Goal: Information Seeking & Learning: Find specific fact

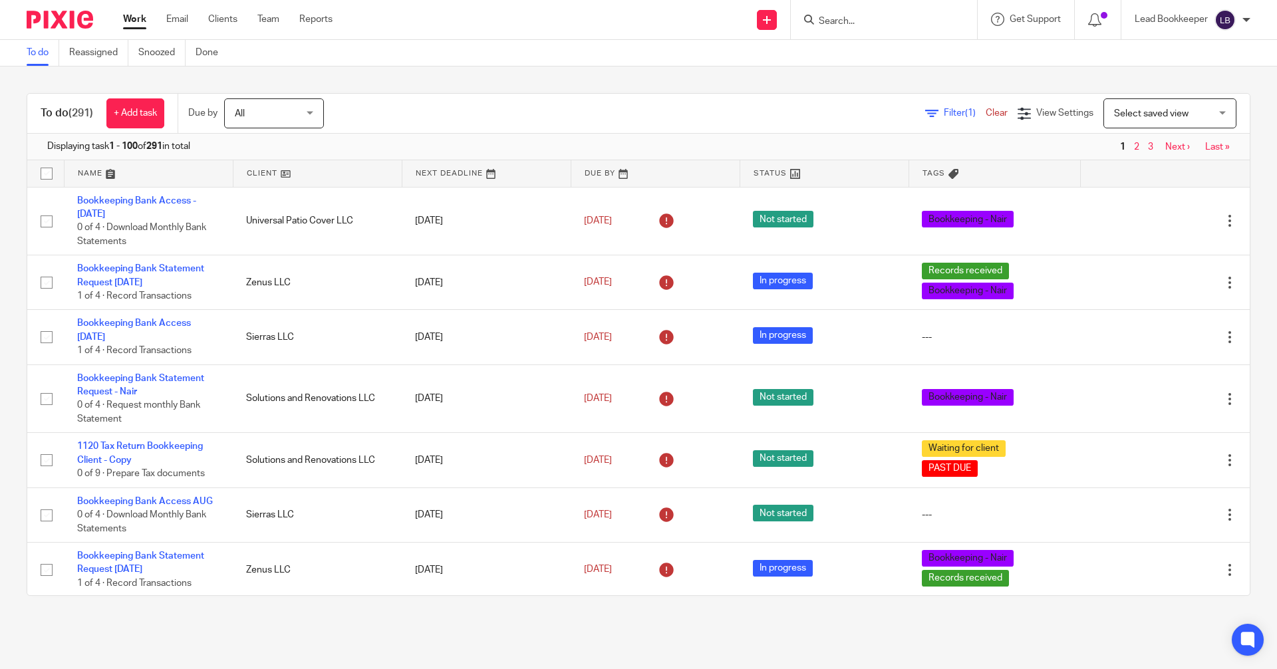
click at [845, 25] on input "Search" at bounding box center [877, 22] width 120 height 12
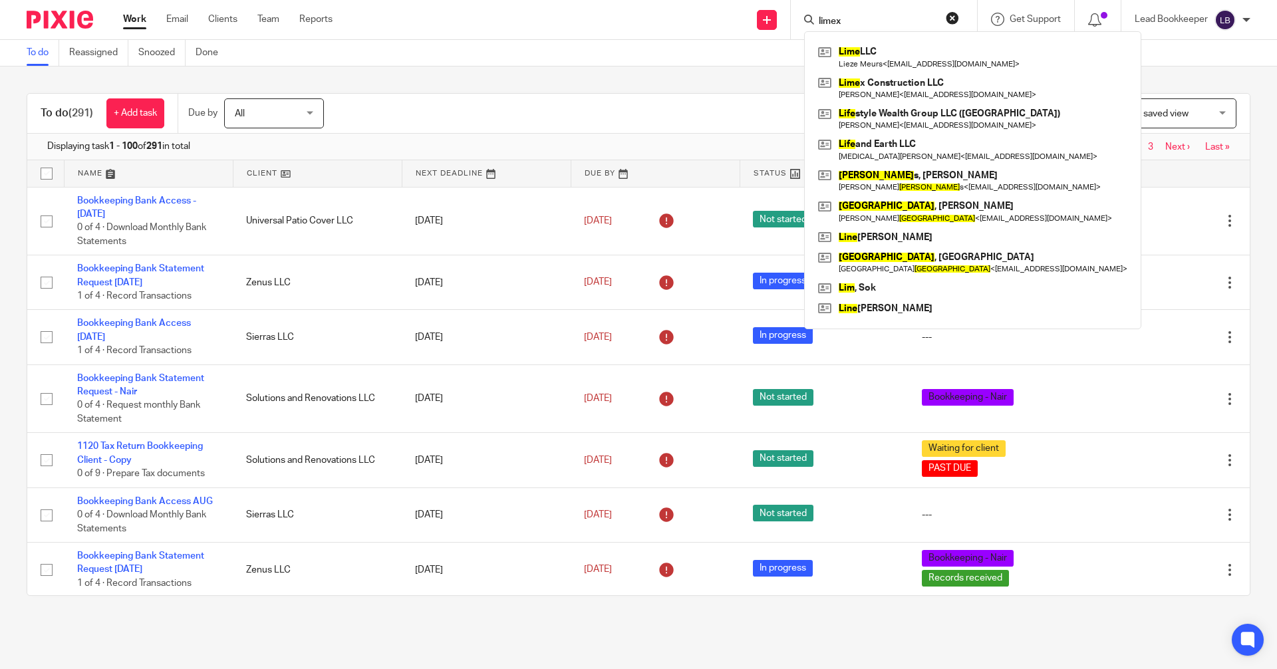
type input "limex"
click button "submit" at bounding box center [0, 0] width 0 height 0
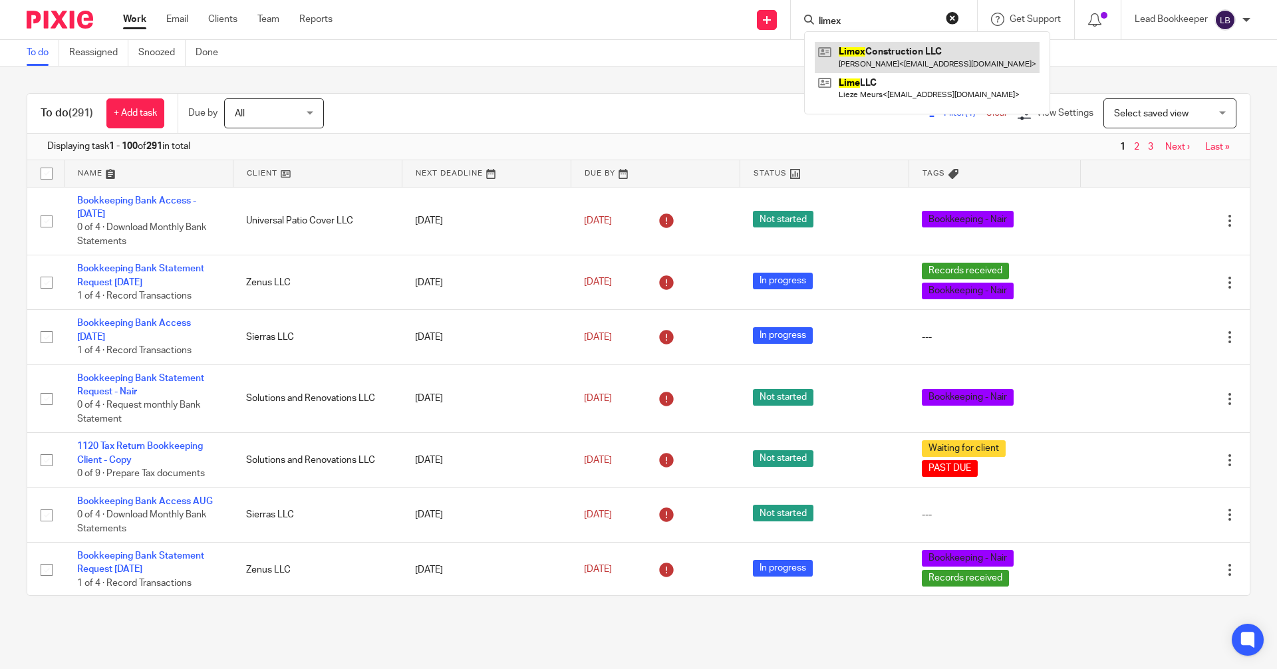
click at [832, 59] on link at bounding box center [926, 57] width 225 height 31
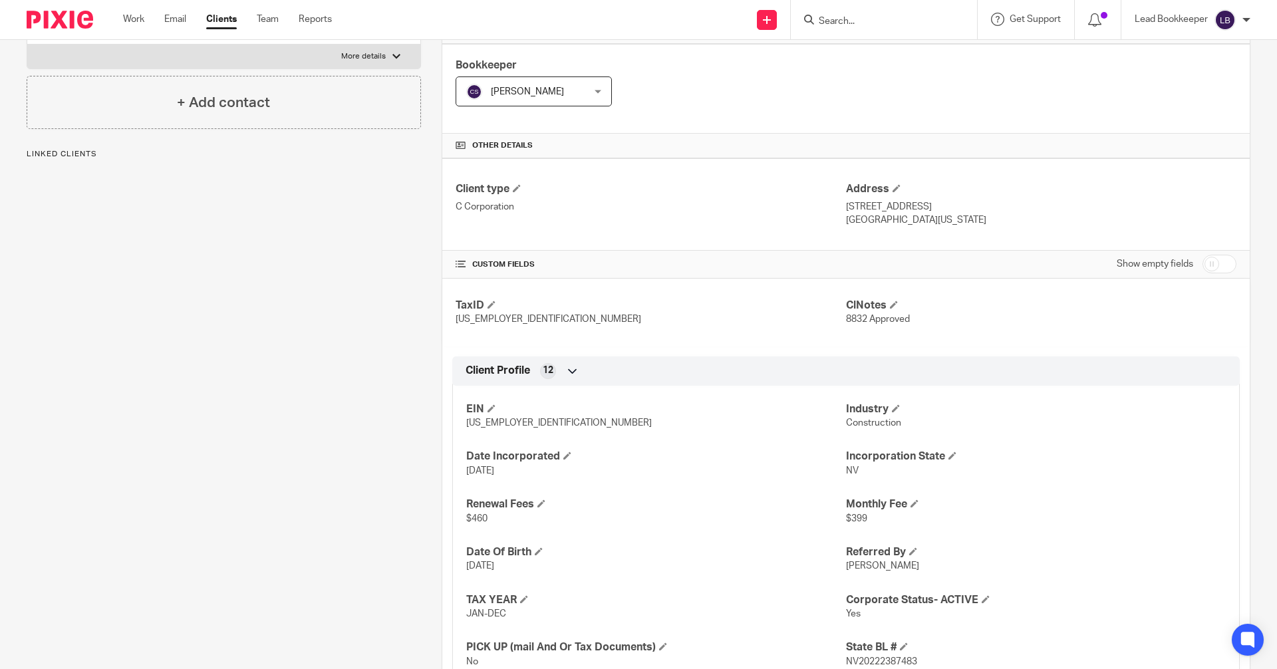
scroll to position [509, 0]
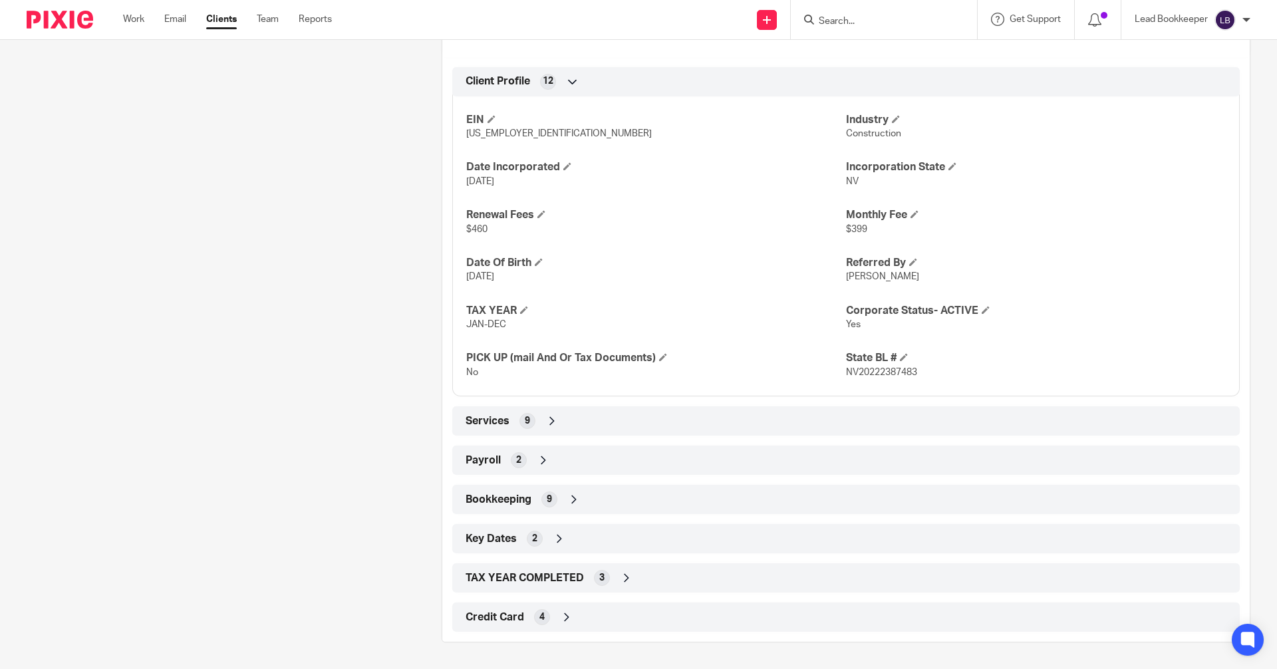
click at [574, 498] on icon at bounding box center [573, 499] width 13 height 13
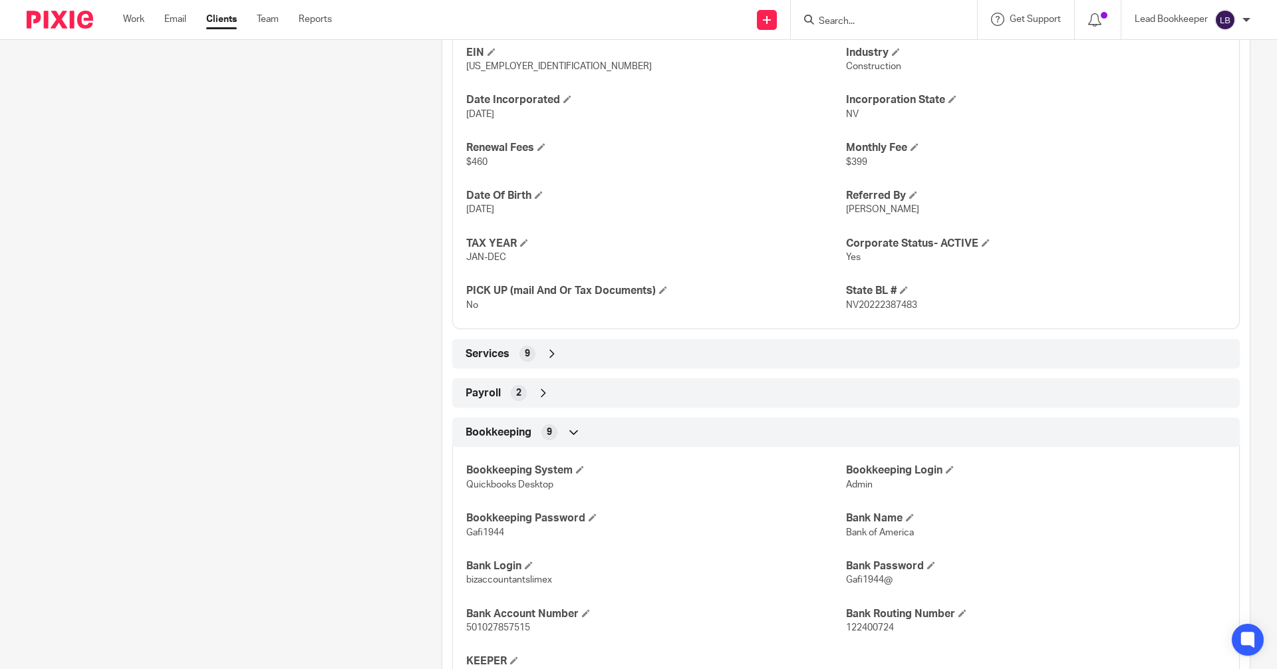
scroll to position [708, 0]
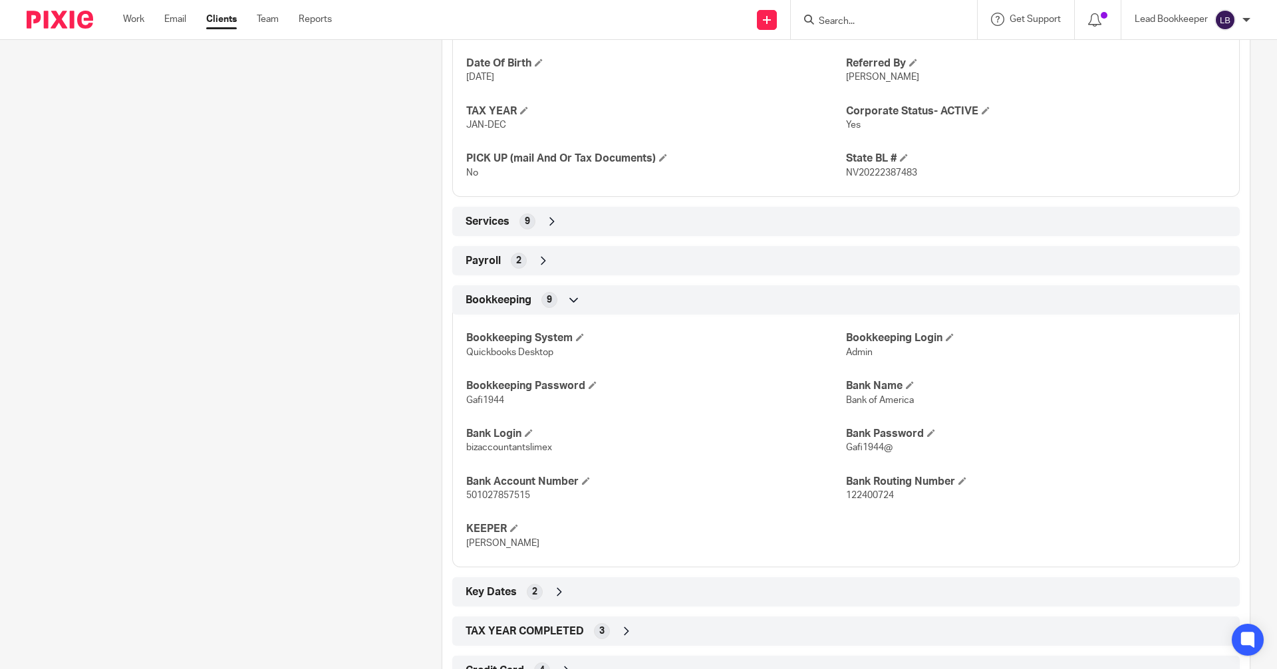
click at [833, 23] on input "Search" at bounding box center [877, 22] width 120 height 12
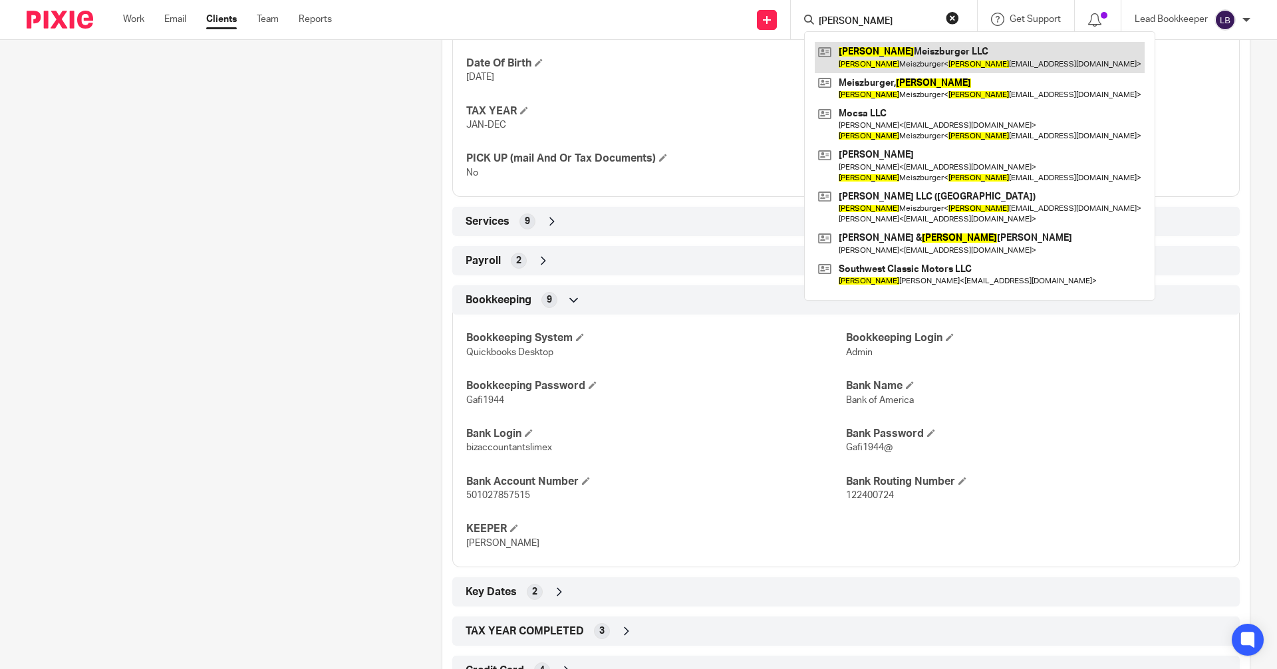
type input "monika"
click at [832, 55] on link at bounding box center [979, 57] width 330 height 31
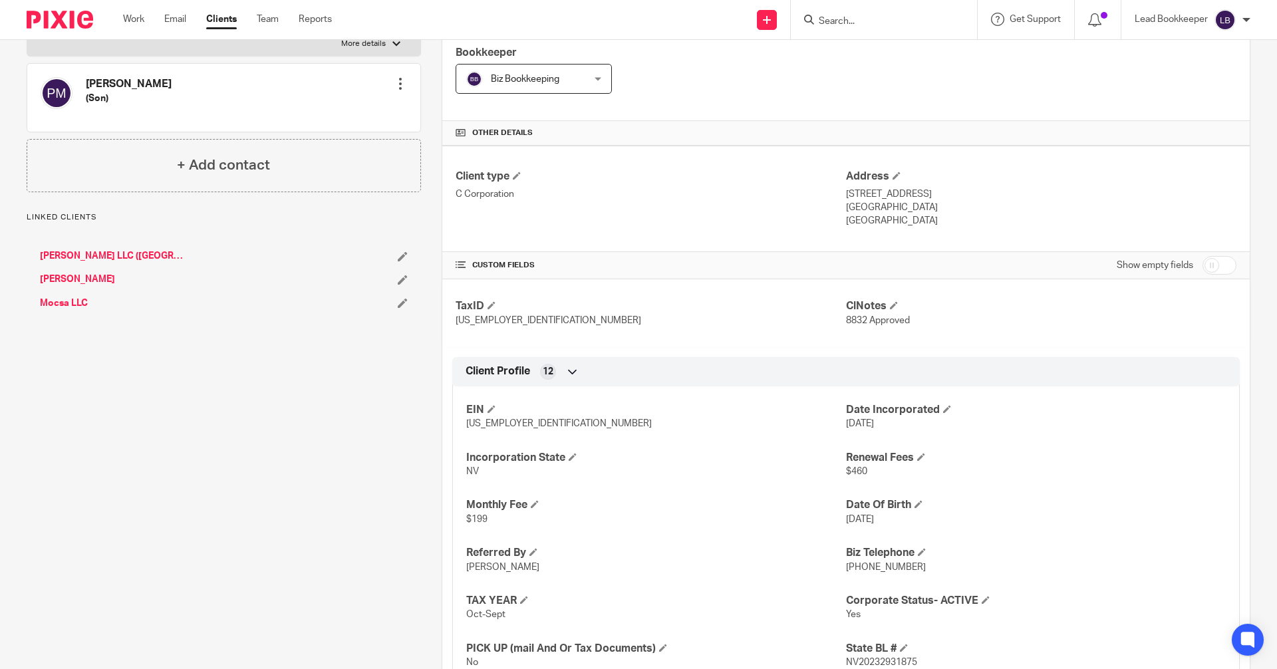
scroll to position [562, 0]
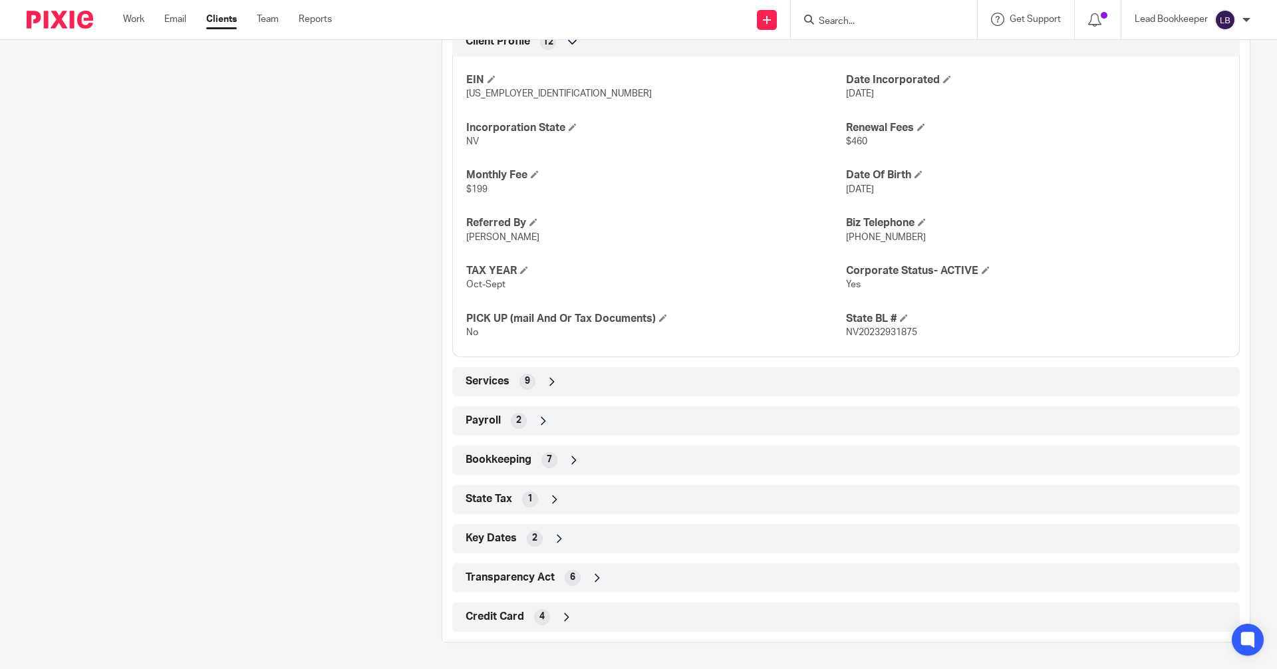
click at [579, 456] on div "Bookkeeping 7" at bounding box center [845, 460] width 767 height 23
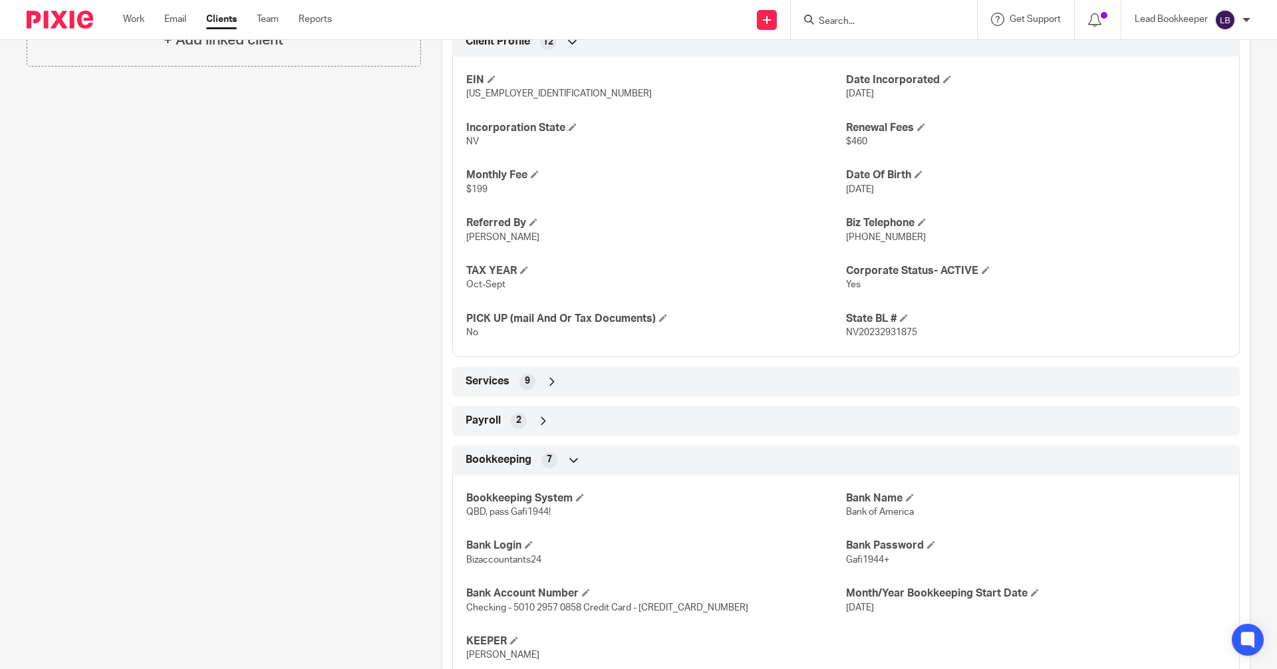
click at [870, 21] on input "Search" at bounding box center [877, 22] width 120 height 12
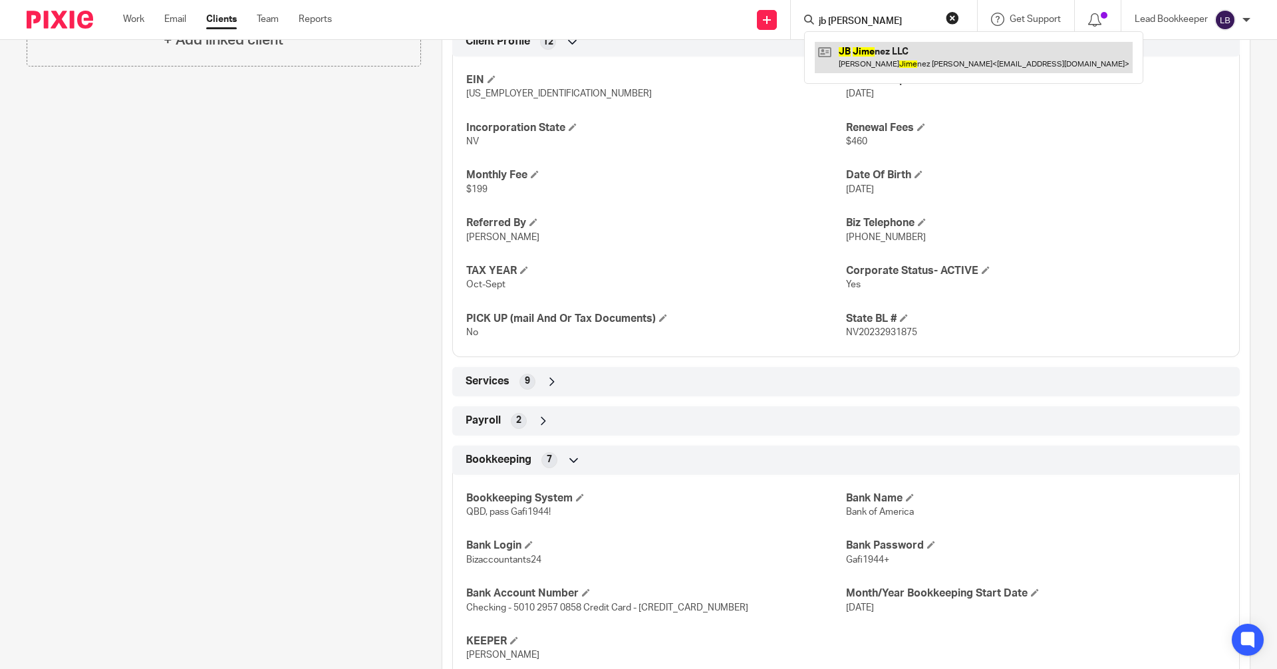
type input "jb jimi"
click at [842, 57] on link at bounding box center [973, 57] width 318 height 31
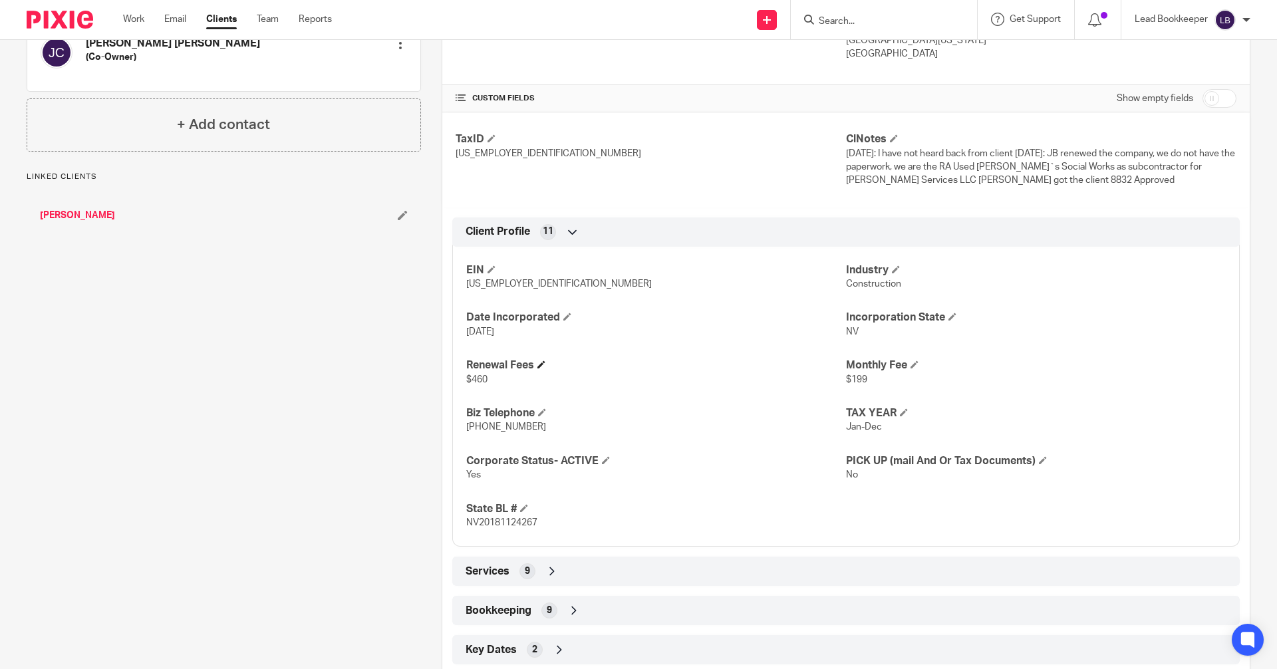
scroll to position [549, 0]
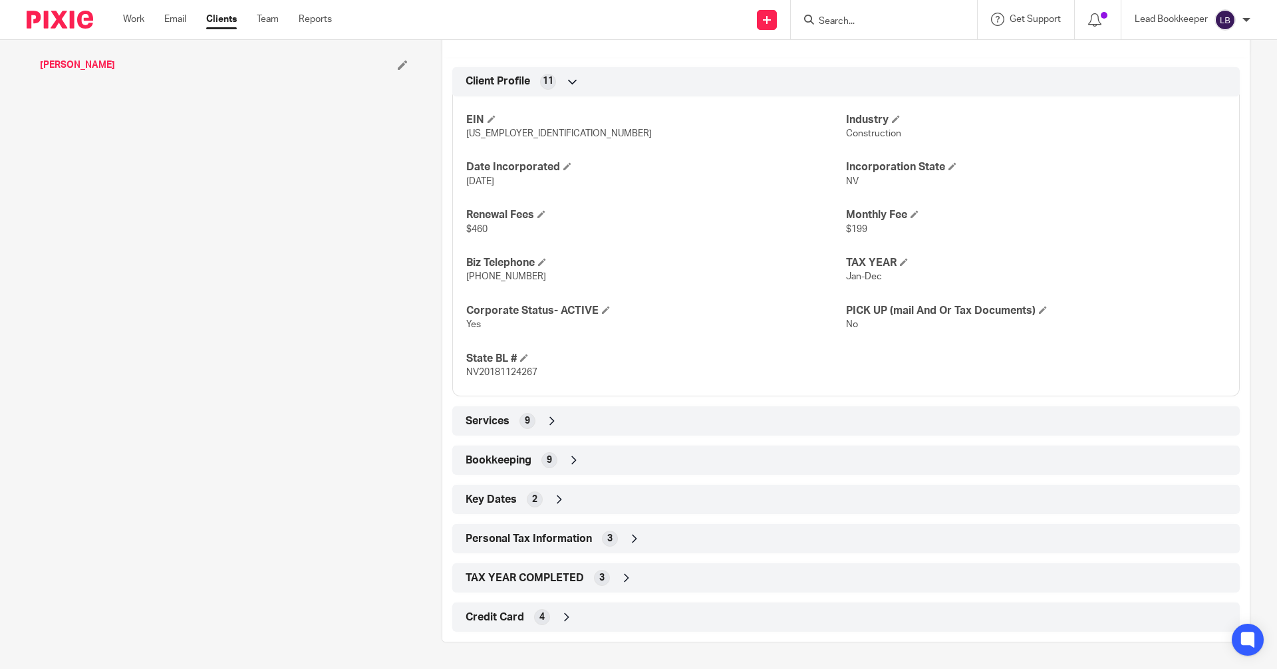
click at [567, 459] on icon at bounding box center [573, 459] width 13 height 13
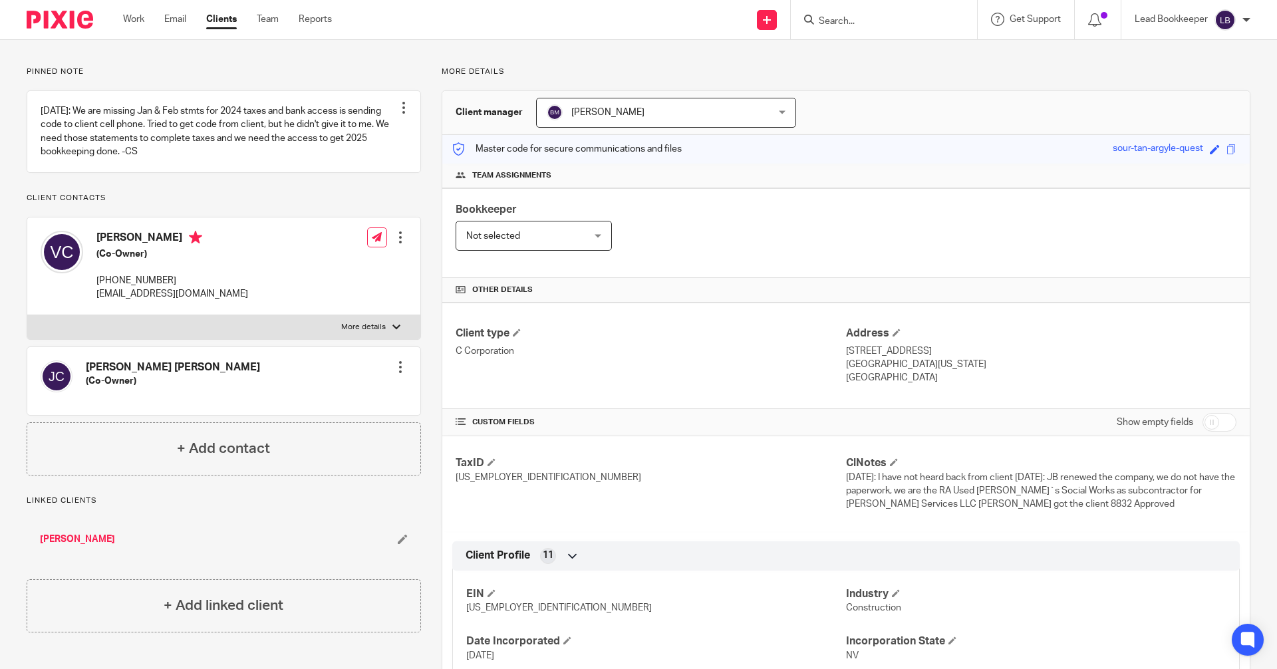
scroll to position [0, 0]
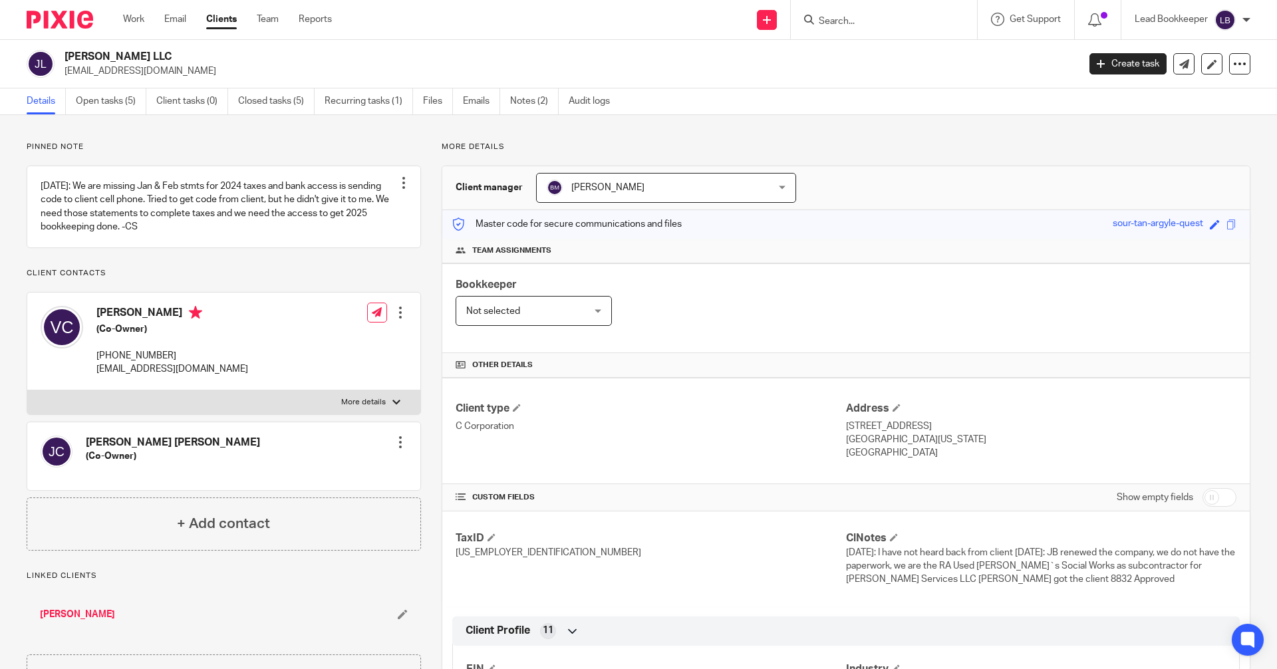
click at [842, 17] on input "Search" at bounding box center [877, 22] width 120 height 12
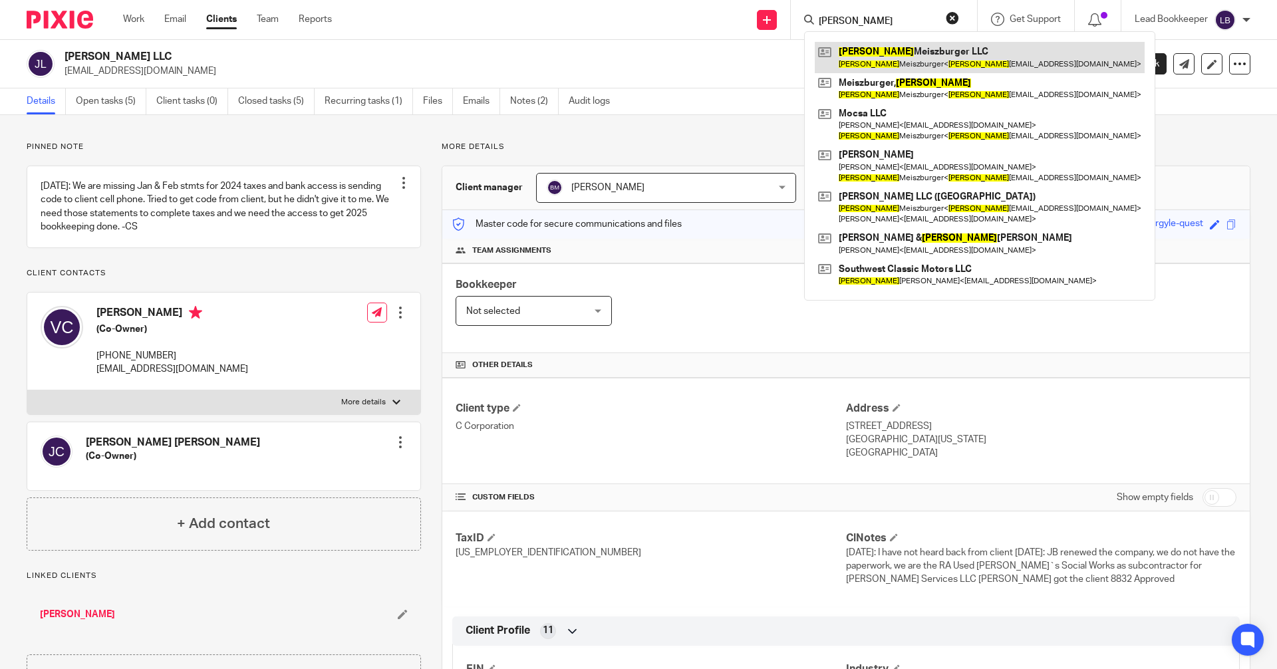
type input "monika"
click at [830, 58] on link at bounding box center [979, 57] width 330 height 31
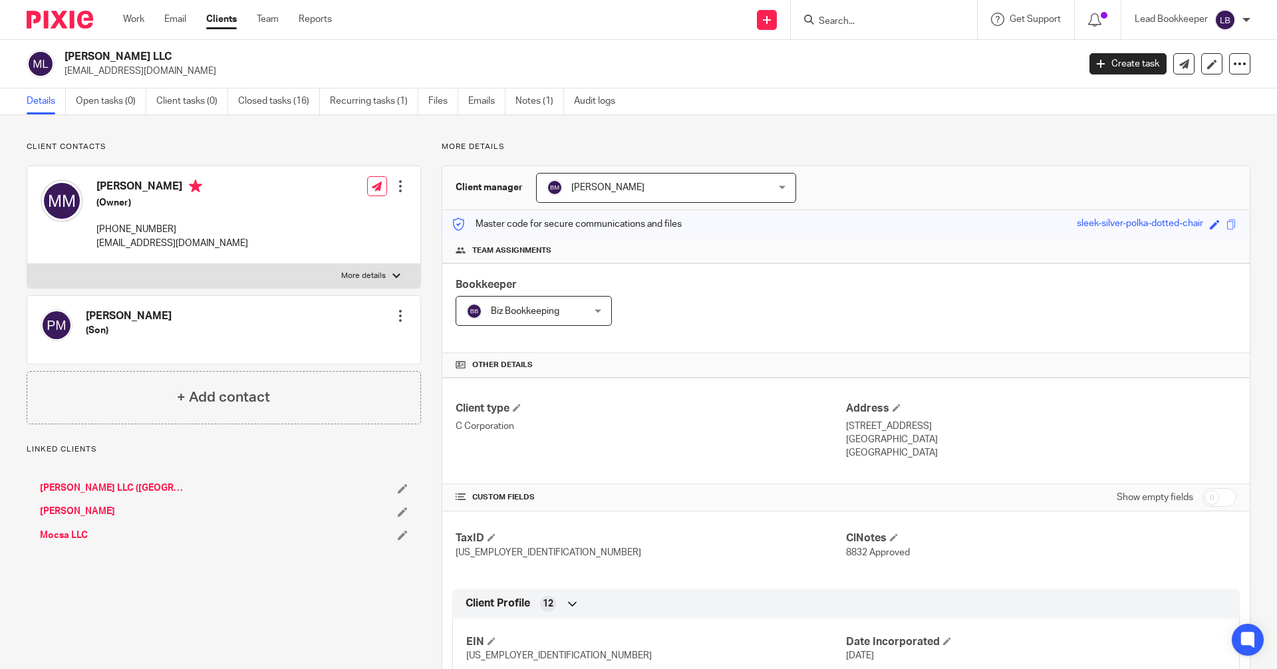
click at [900, 23] on input "Search" at bounding box center [877, 22] width 120 height 12
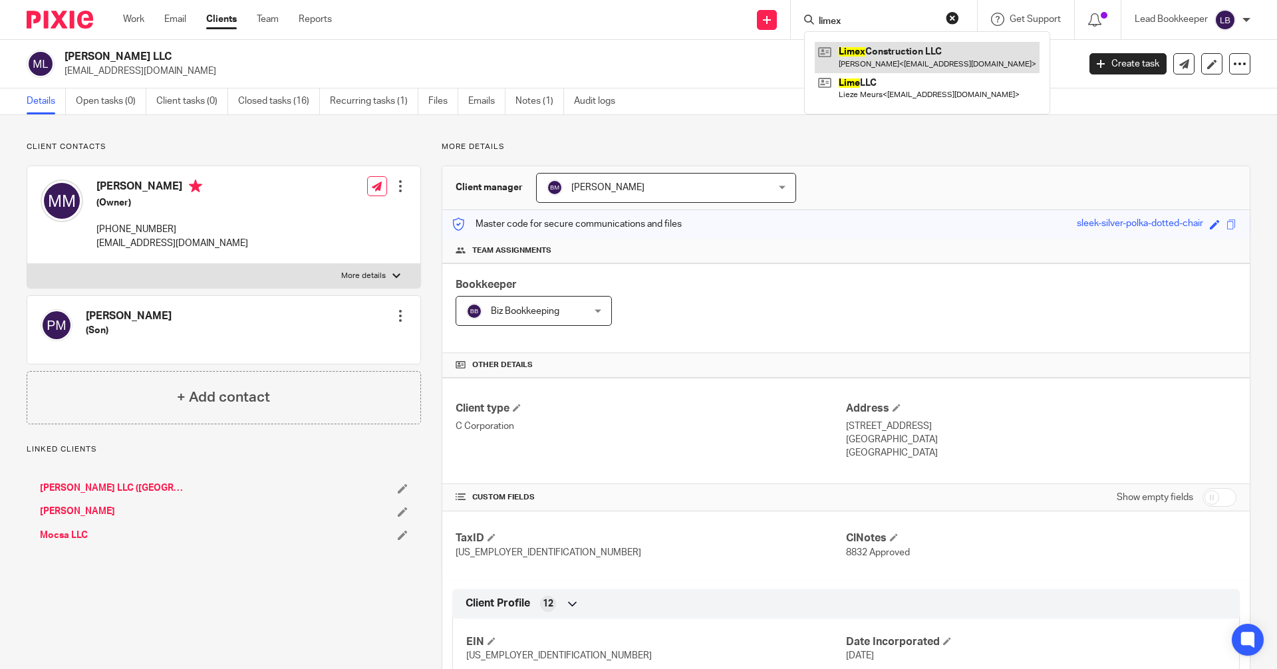
type input "limex"
click at [860, 56] on link at bounding box center [926, 57] width 225 height 31
click at [824, 57] on link at bounding box center [926, 57] width 225 height 31
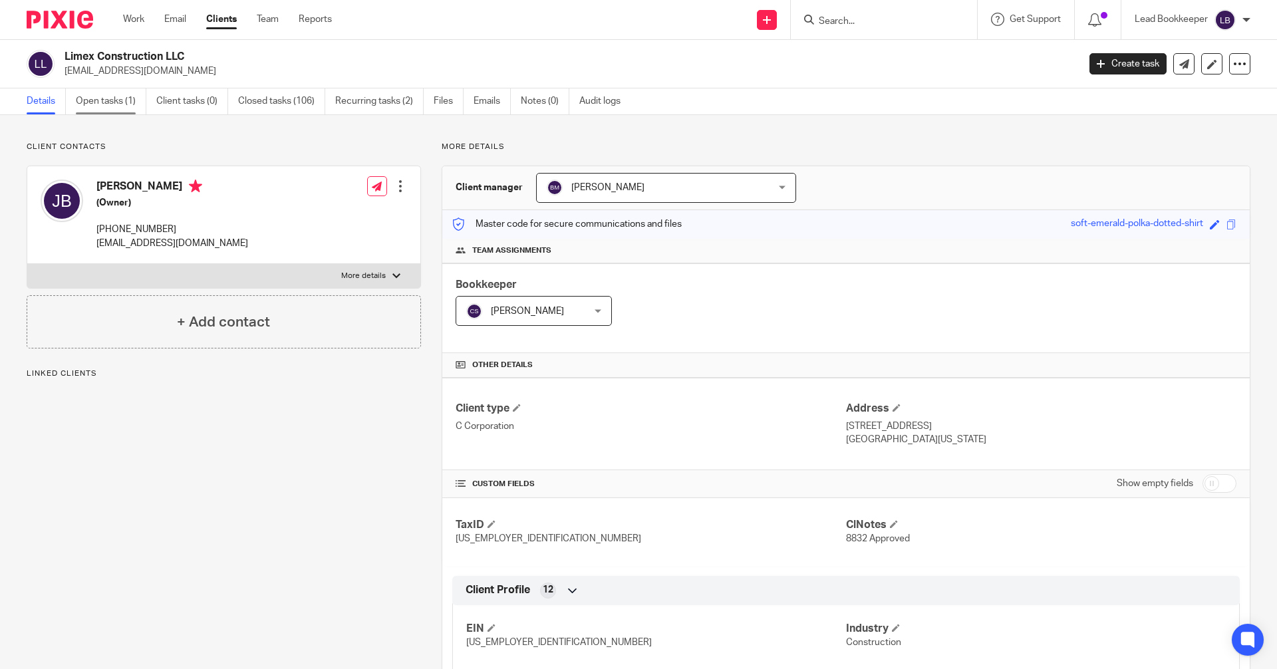
click at [115, 103] on link "Open tasks (1)" at bounding box center [111, 101] width 70 height 26
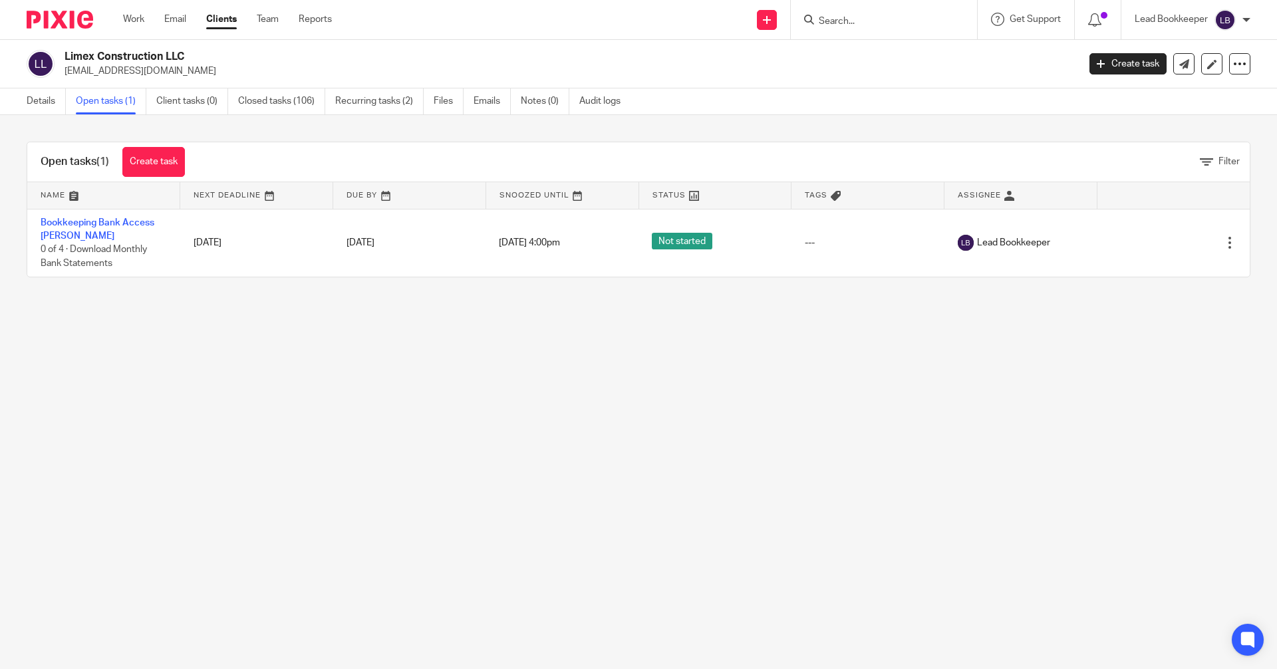
click at [843, 19] on input "Search" at bounding box center [877, 22] width 120 height 12
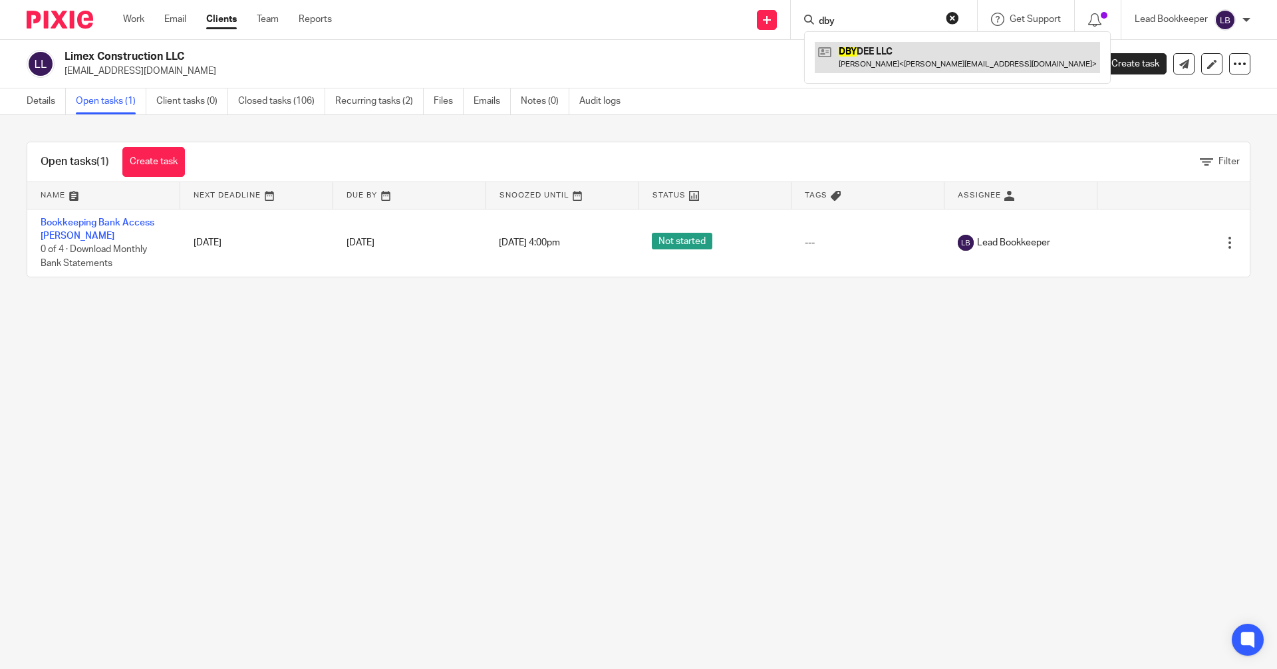
type input "dby"
click at [822, 62] on link at bounding box center [956, 57] width 285 height 31
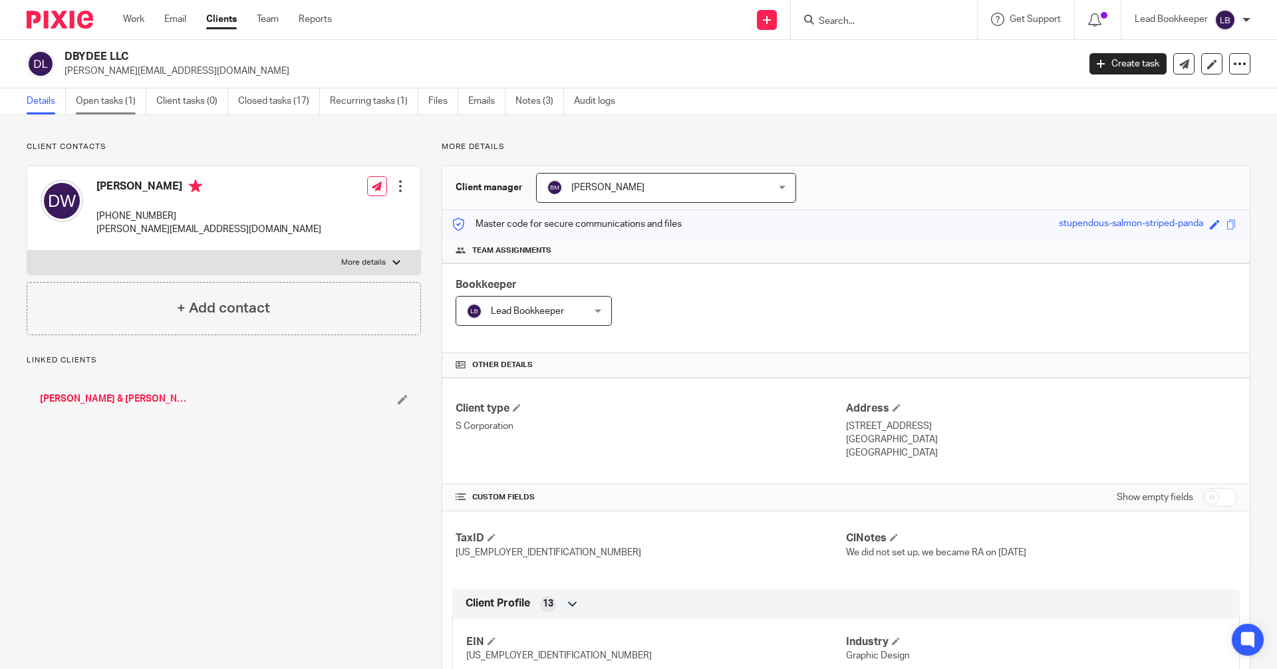
click at [104, 100] on link "Open tasks (1)" at bounding box center [111, 101] width 70 height 26
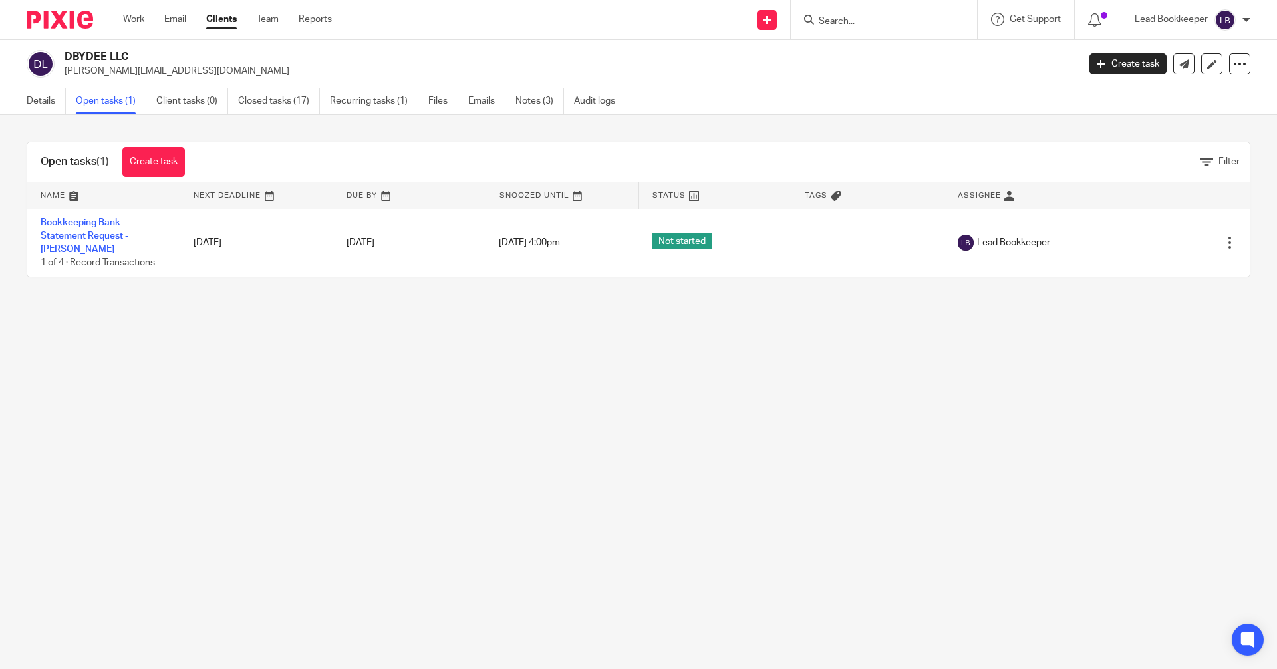
click at [823, 25] on input "Search" at bounding box center [877, 22] width 120 height 12
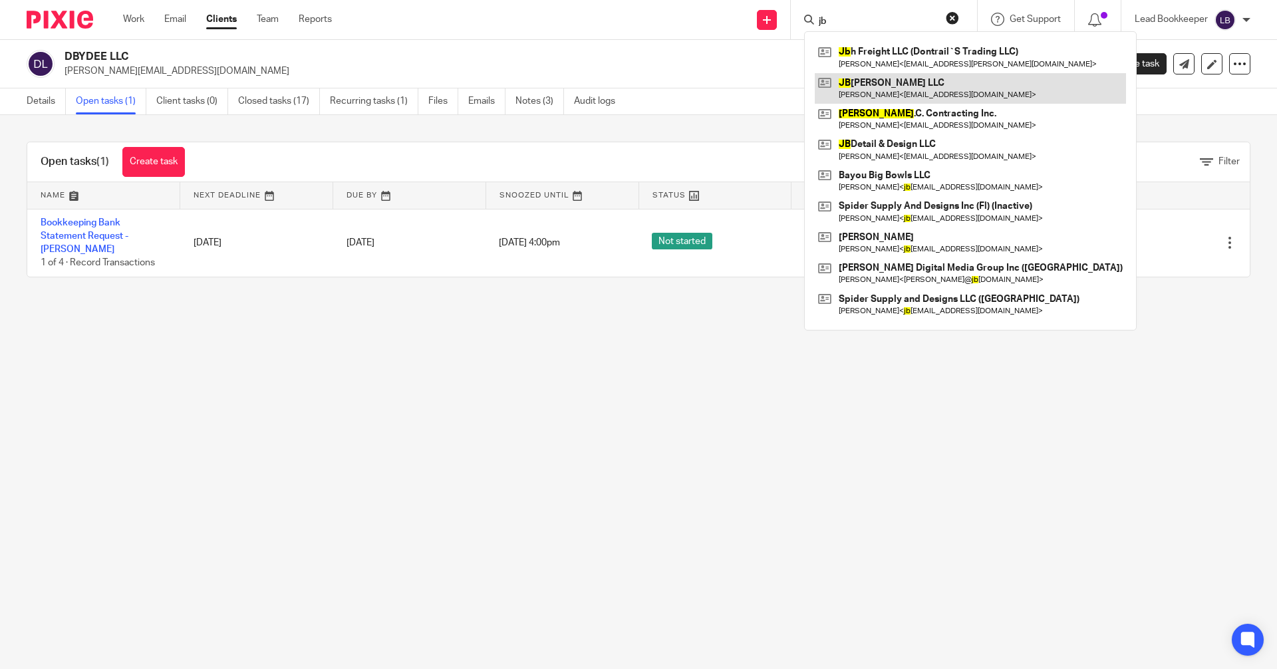
type input "jb"
click at [814, 78] on link at bounding box center [969, 88] width 311 height 31
click at [826, 86] on link at bounding box center [969, 88] width 311 height 31
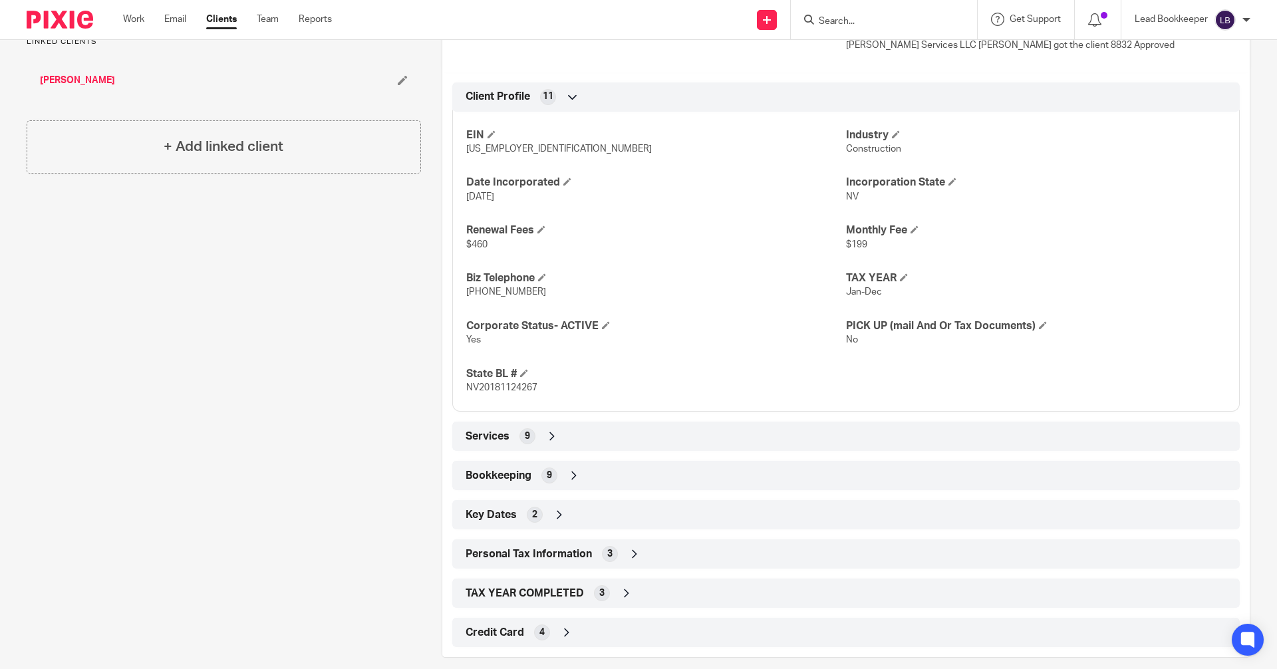
scroll to position [549, 0]
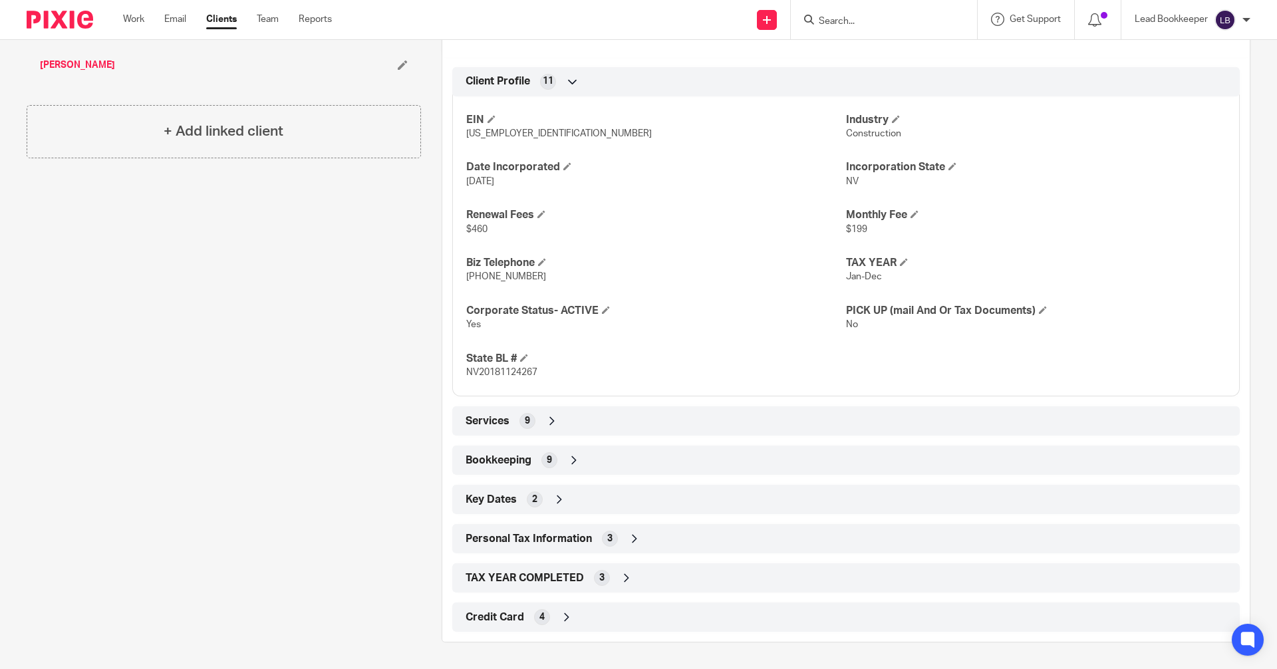
click at [569, 457] on icon at bounding box center [573, 459] width 13 height 13
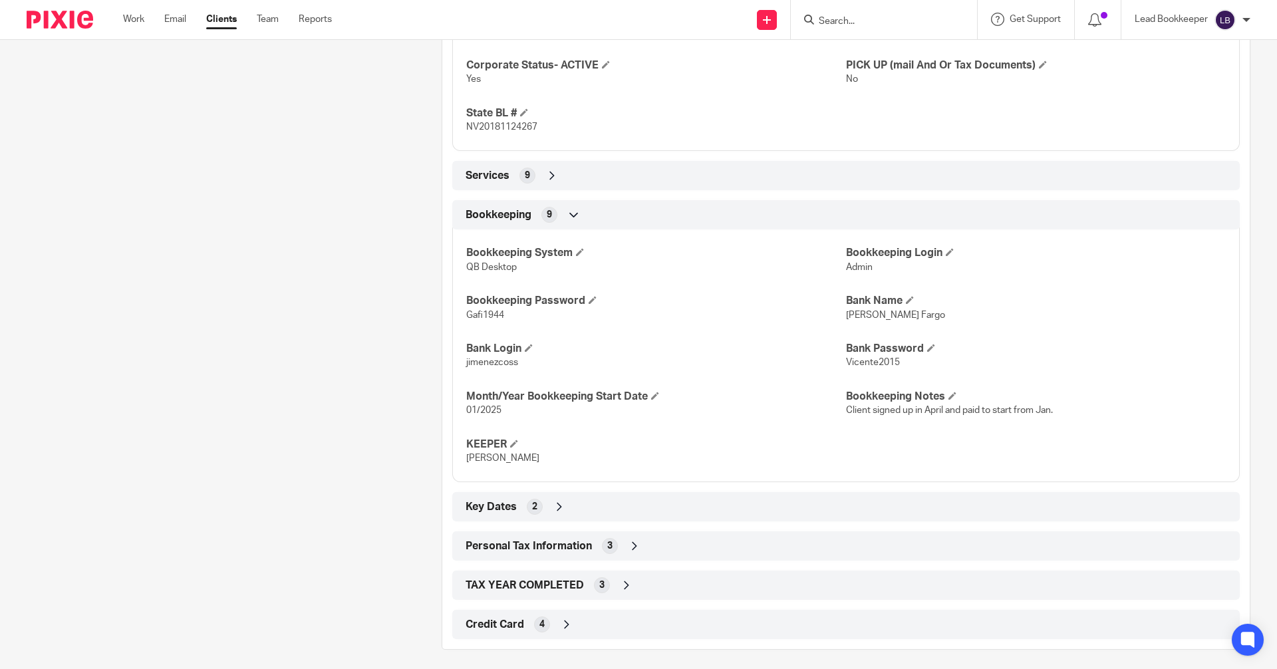
scroll to position [802, 0]
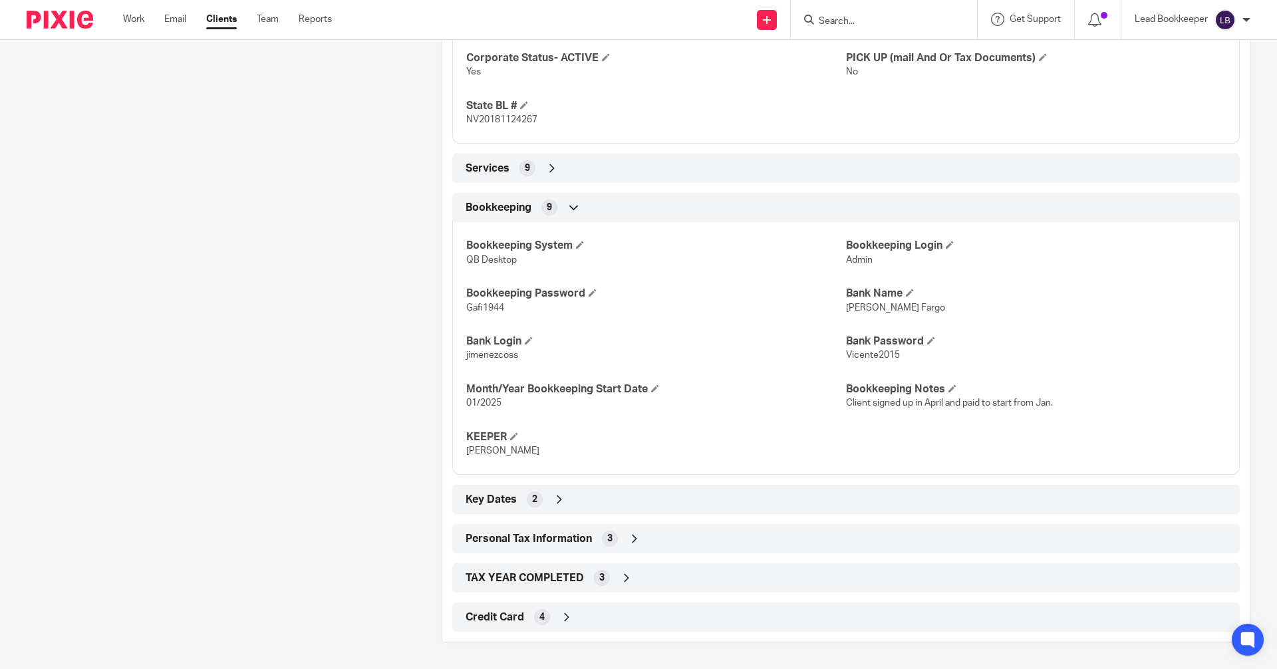
drag, startPoint x: 515, startPoint y: 355, endPoint x: 459, endPoint y: 357, distance: 55.2
click at [459, 356] on div "Bookkeeping System QB Desktop Bookkeeping Login Admin Bookkeeping Password Gafi…" at bounding box center [845, 343] width 787 height 263
copy span "jimenezcoss"
click at [895, 354] on p "Vicente2015" at bounding box center [1036, 354] width 380 height 13
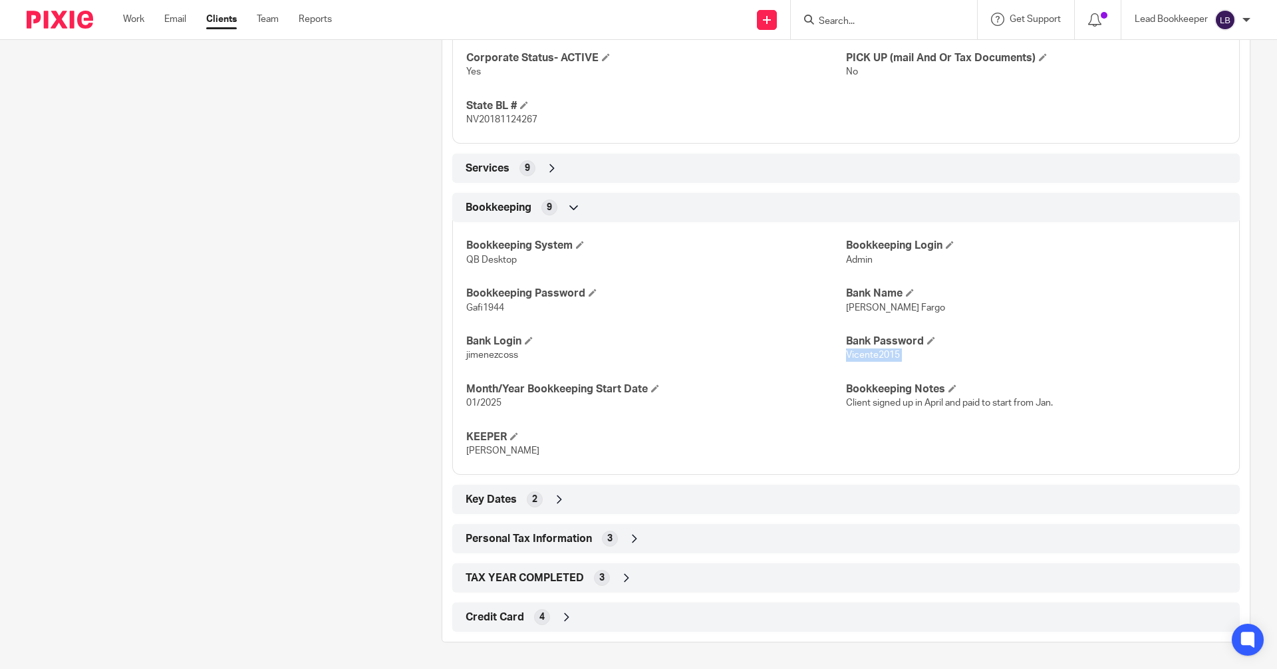
drag, startPoint x: 895, startPoint y: 354, endPoint x: 839, endPoint y: 360, distance: 56.2
click at [846, 360] on p "Vicente2015" at bounding box center [1036, 354] width 380 height 13
copy p "Vicente2015"
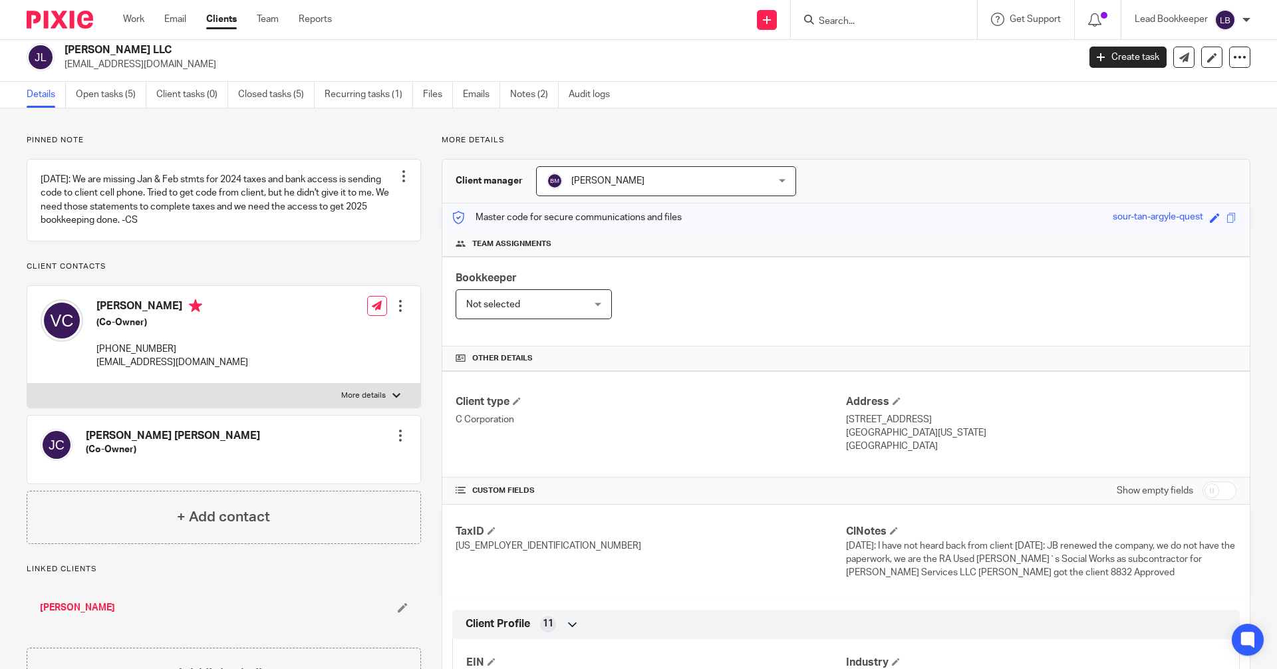
scroll to position [4, 0]
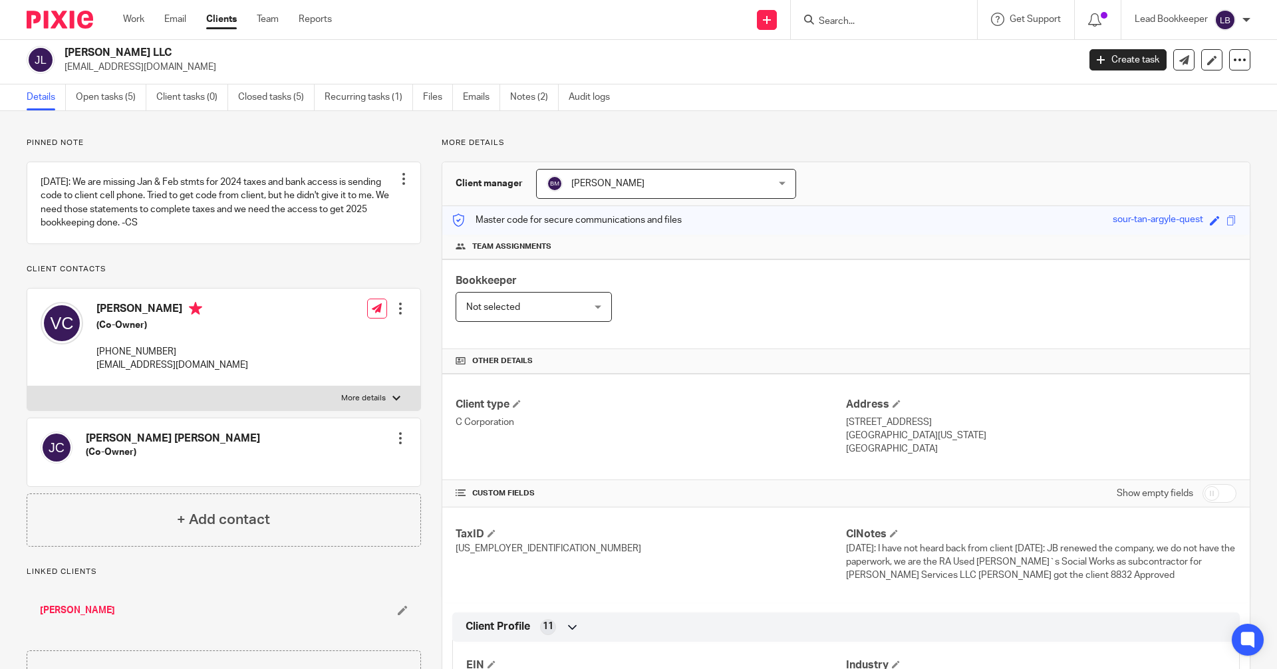
click at [830, 23] on input "Search" at bounding box center [877, 22] width 120 height 12
type input "whisper"
click at [823, 55] on link at bounding box center [926, 57] width 225 height 31
click at [823, 56] on link at bounding box center [926, 57] width 225 height 31
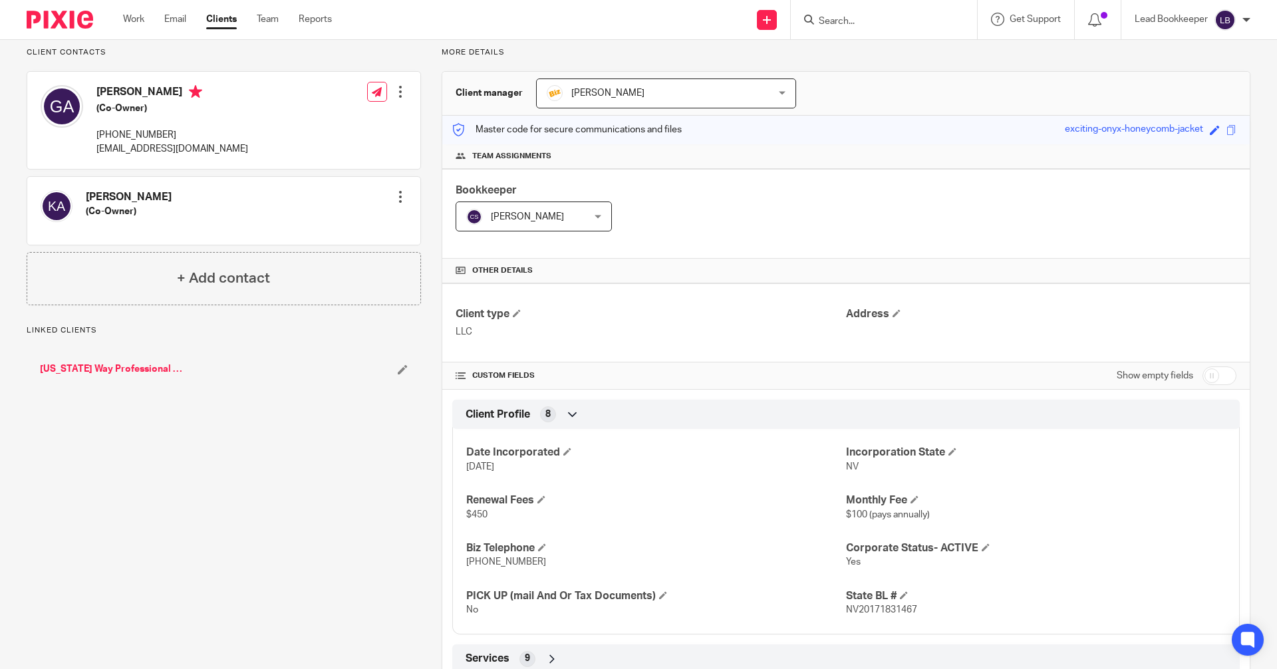
scroll to position [215, 0]
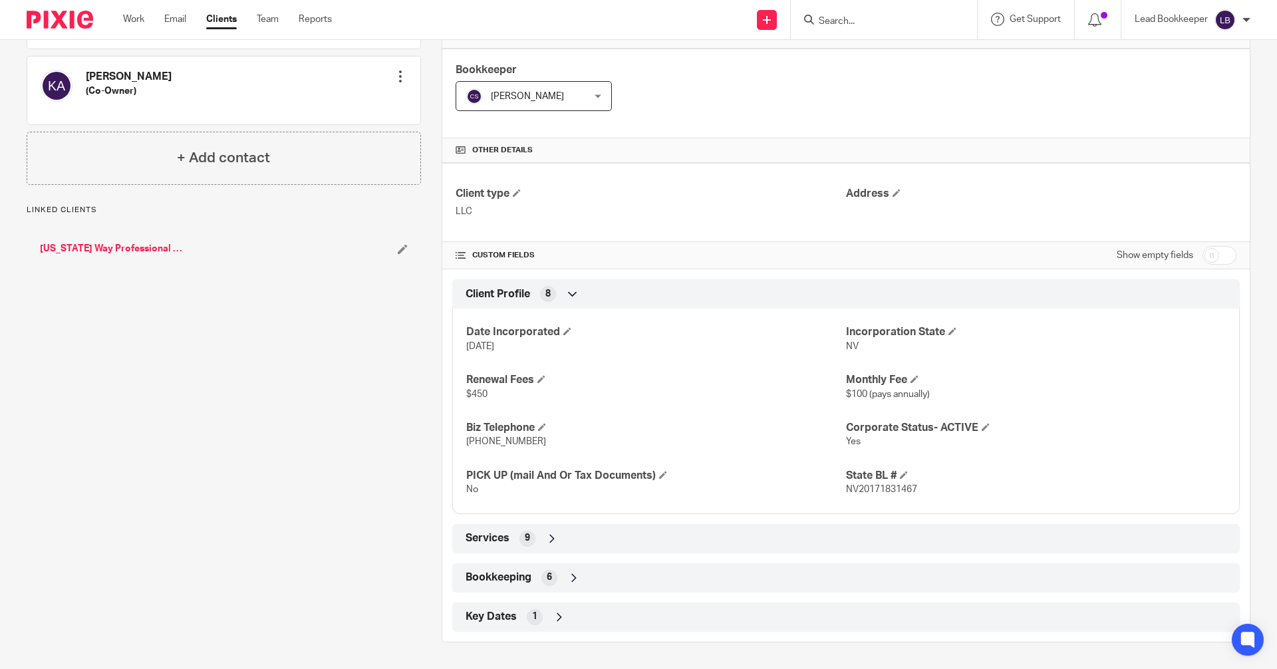
click at [564, 576] on div "Bookkeeping 6" at bounding box center [845, 577] width 767 height 23
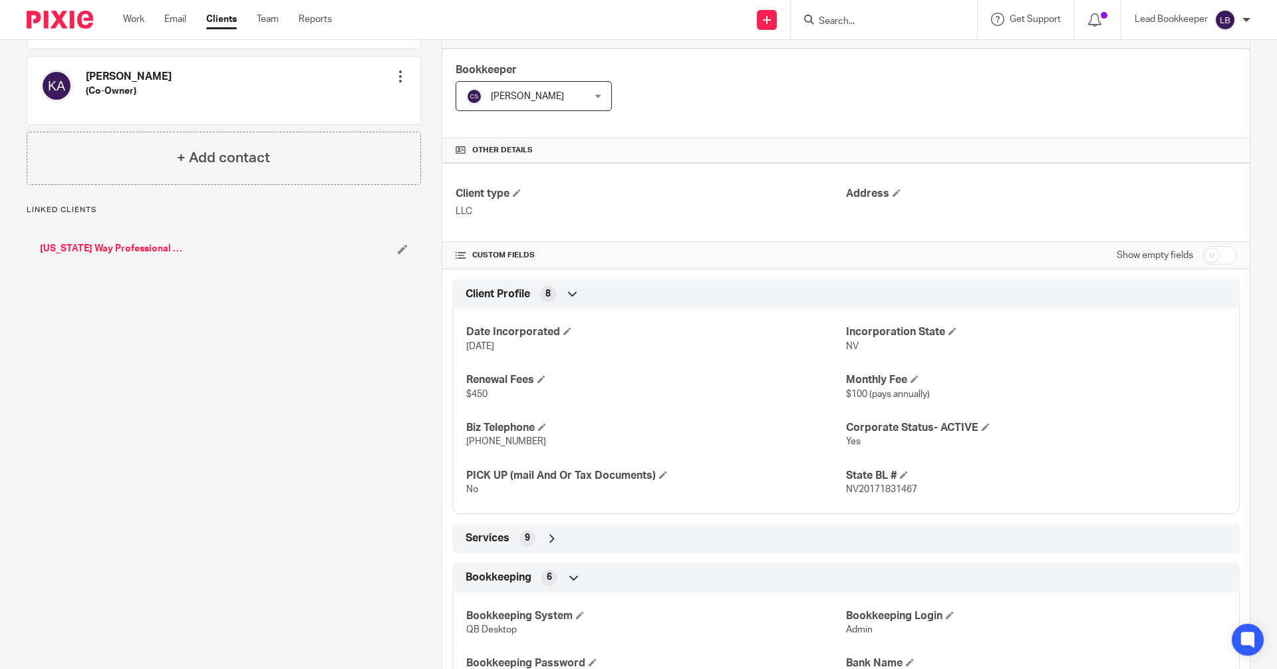
scroll to position [372, 0]
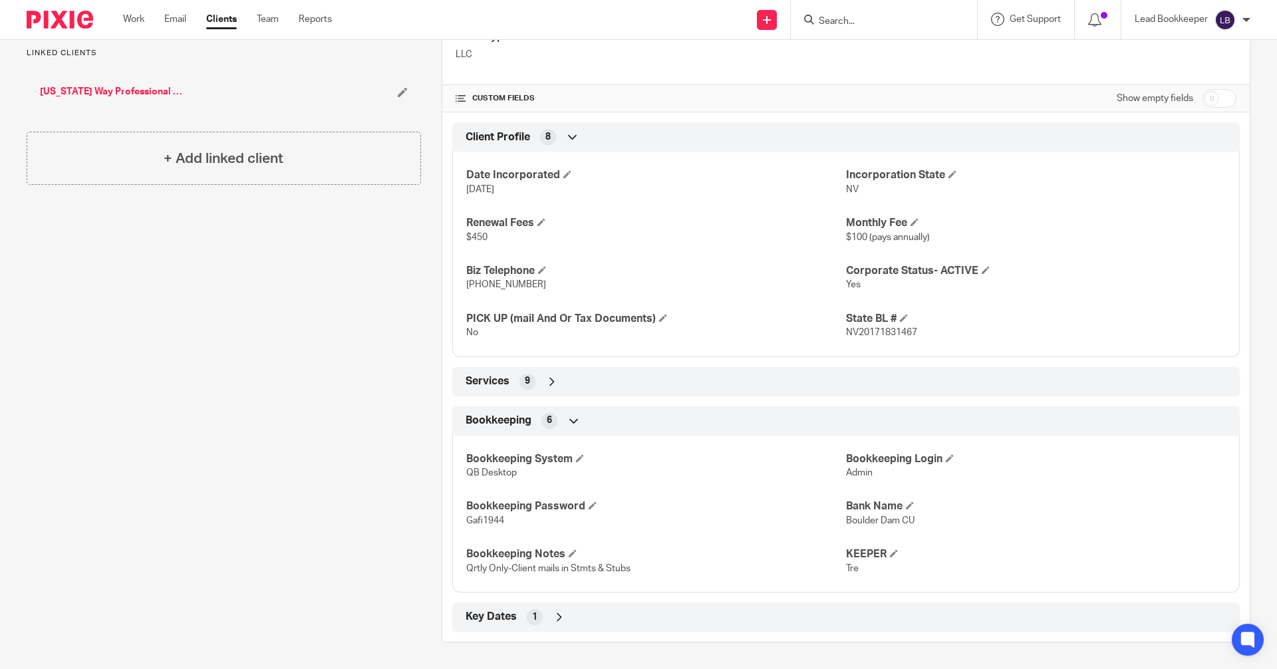
click at [826, 20] on input "Search" at bounding box center [877, 22] width 120 height 12
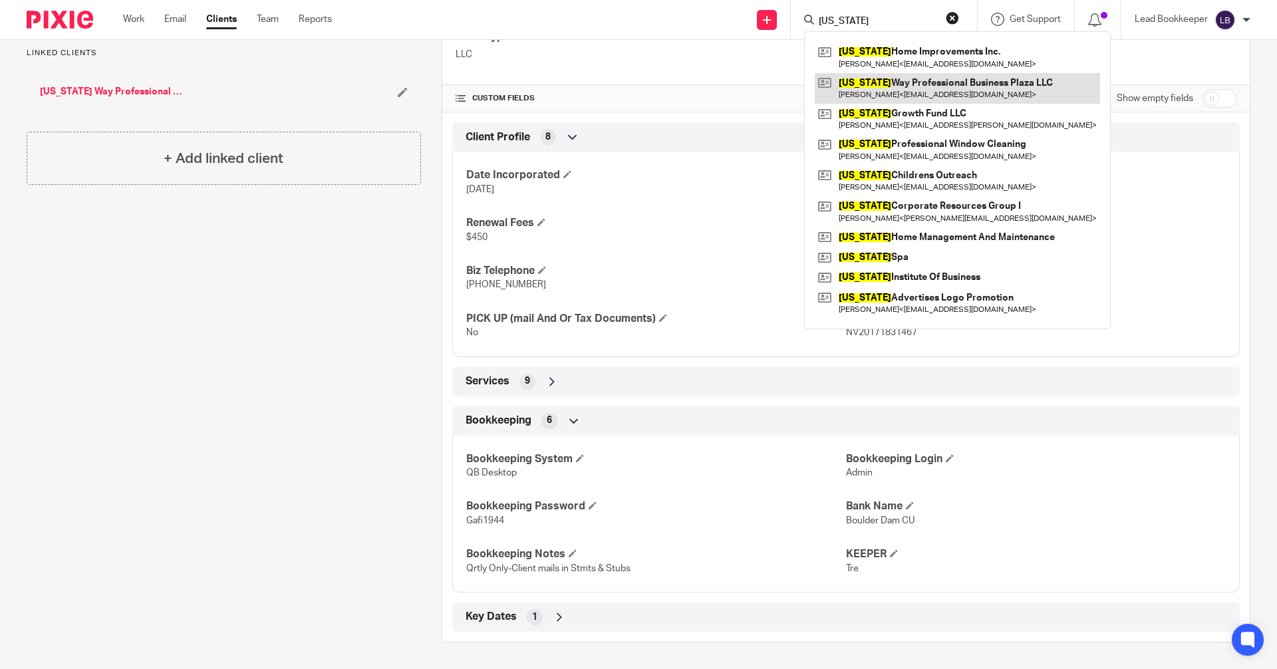
type input "[US_STATE]"
click at [837, 90] on link at bounding box center [956, 88] width 285 height 31
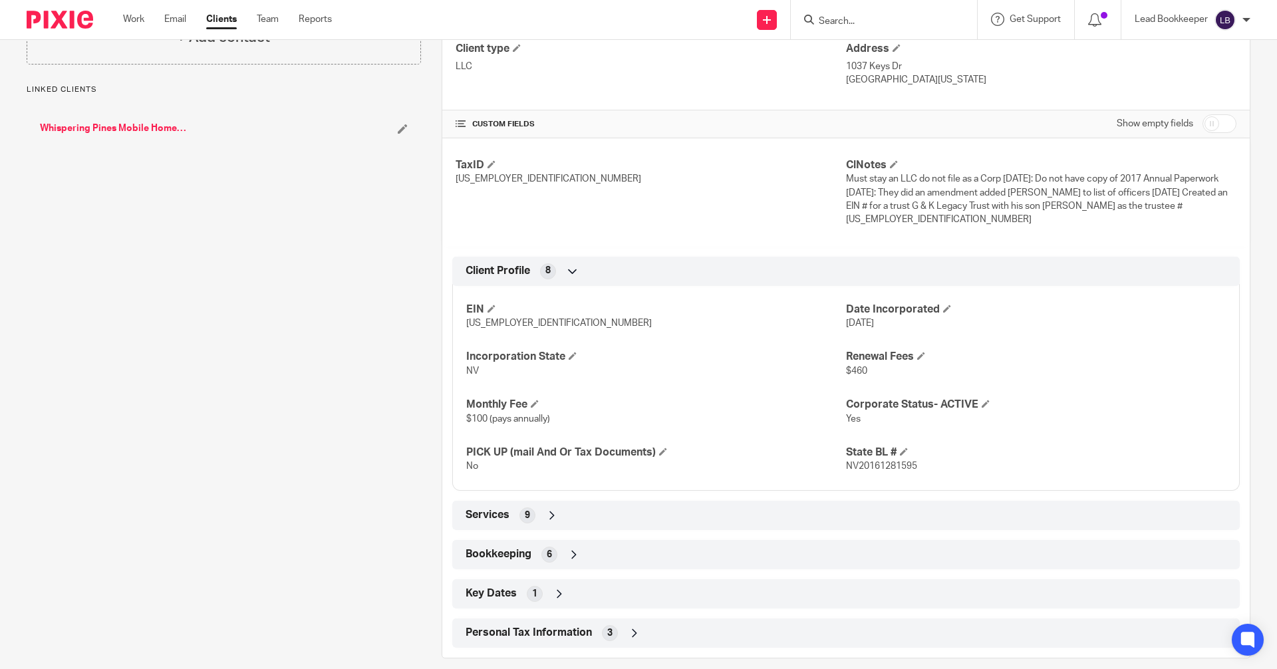
scroll to position [362, 0]
click at [567, 546] on icon at bounding box center [573, 552] width 13 height 13
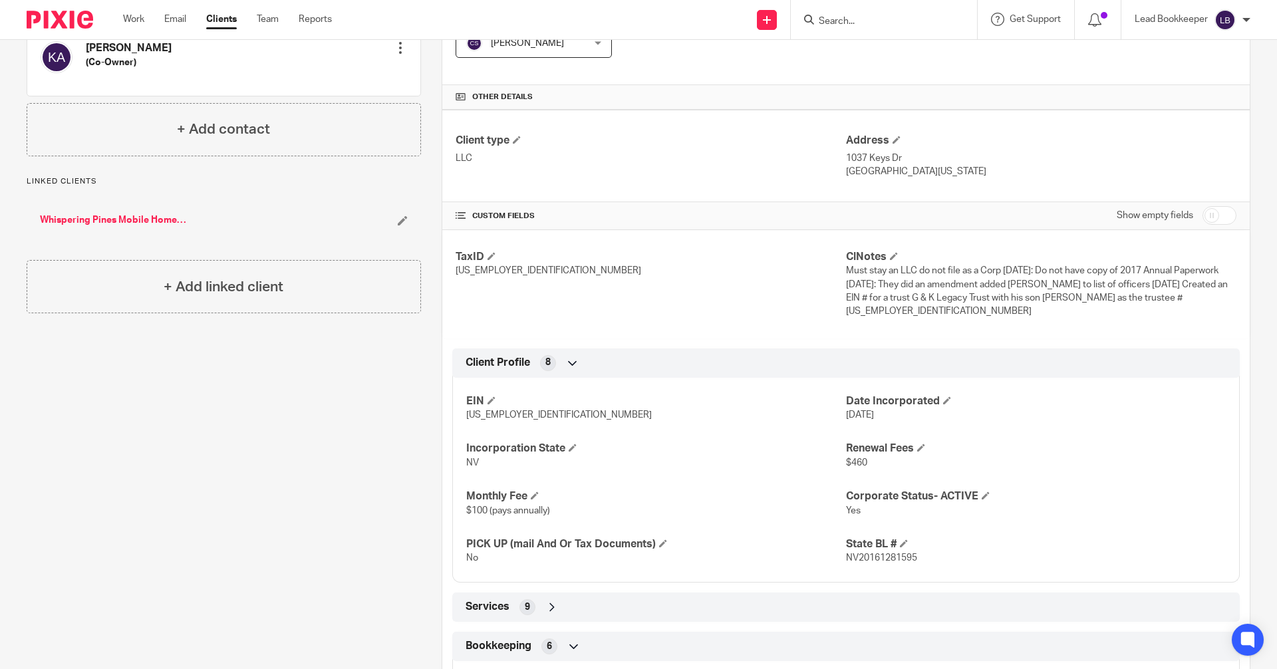
scroll to position [0, 0]
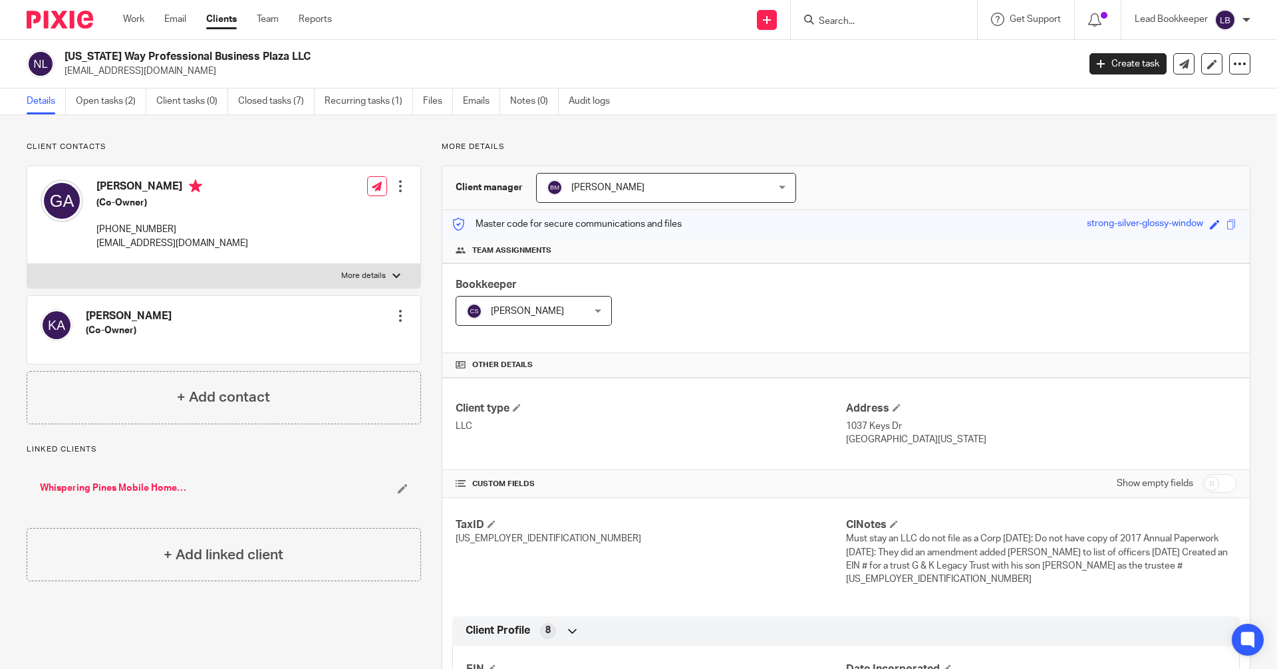
click at [821, 21] on input "Search" at bounding box center [877, 22] width 120 height 12
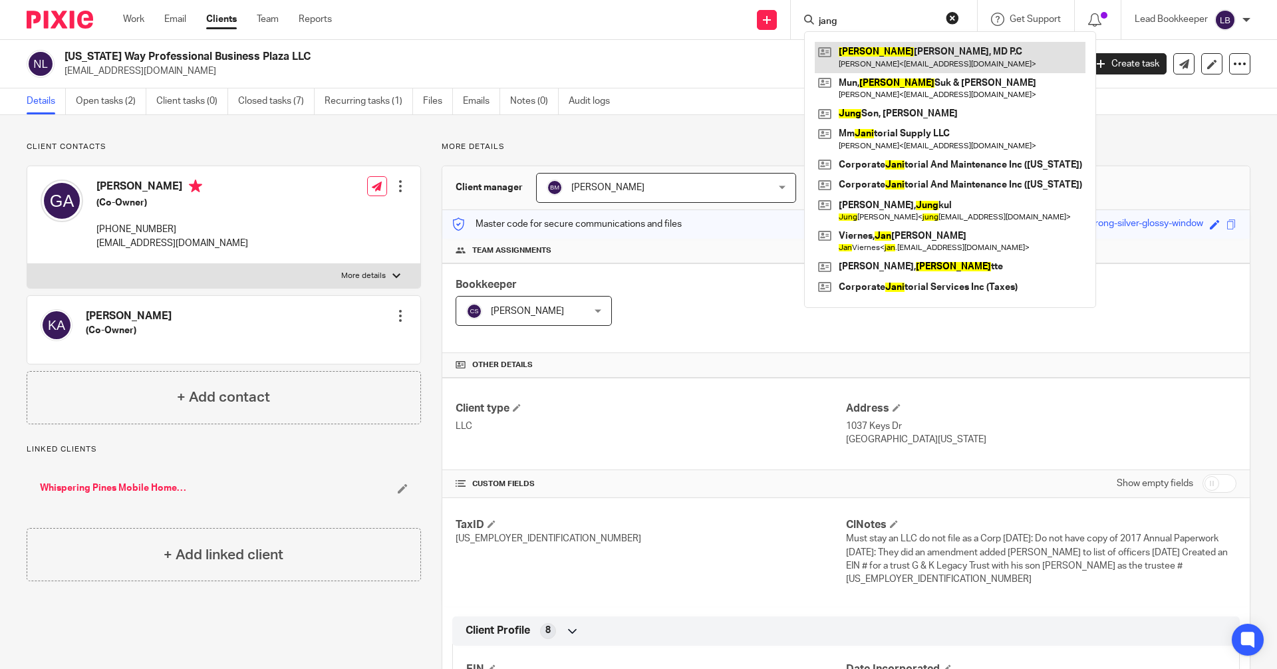
type input "jang"
click at [824, 53] on link at bounding box center [949, 57] width 271 height 31
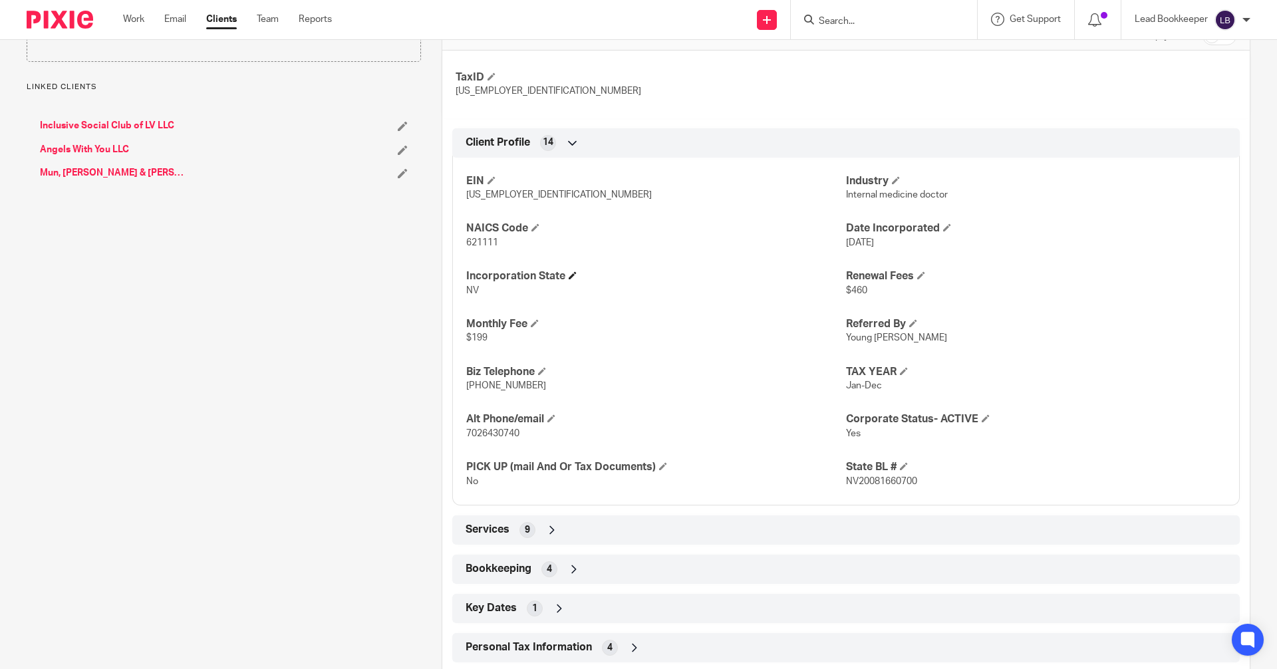
scroll to position [517, 0]
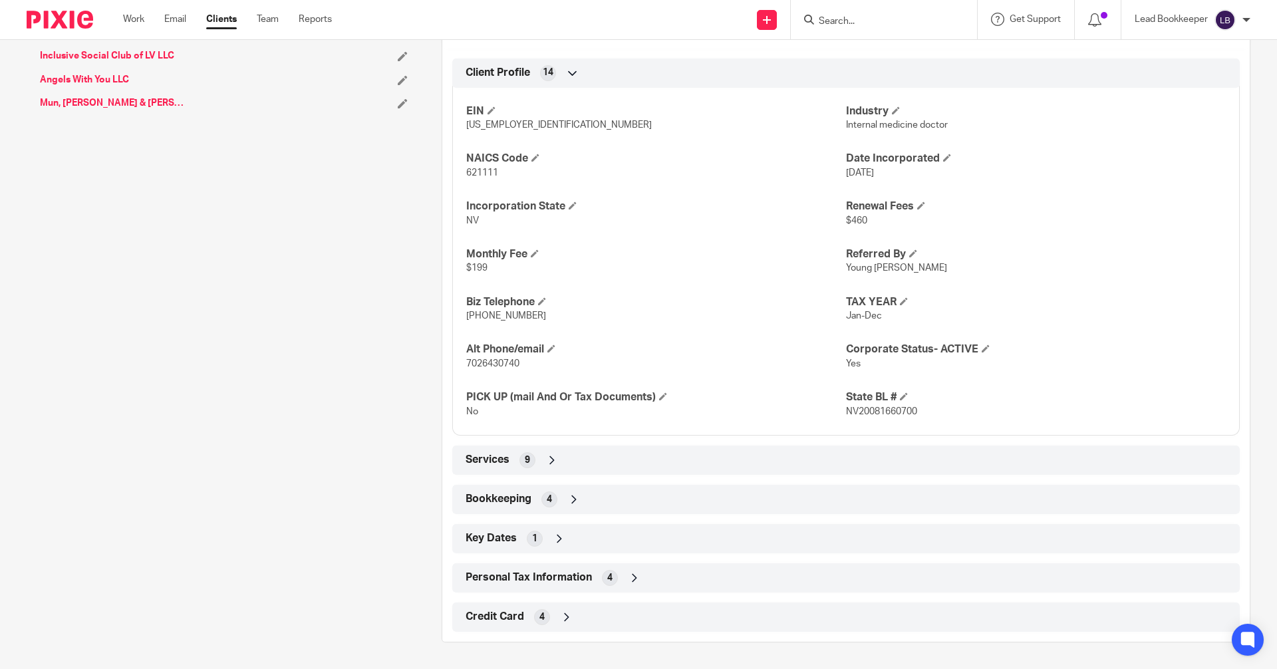
click at [572, 500] on icon at bounding box center [573, 499] width 13 height 13
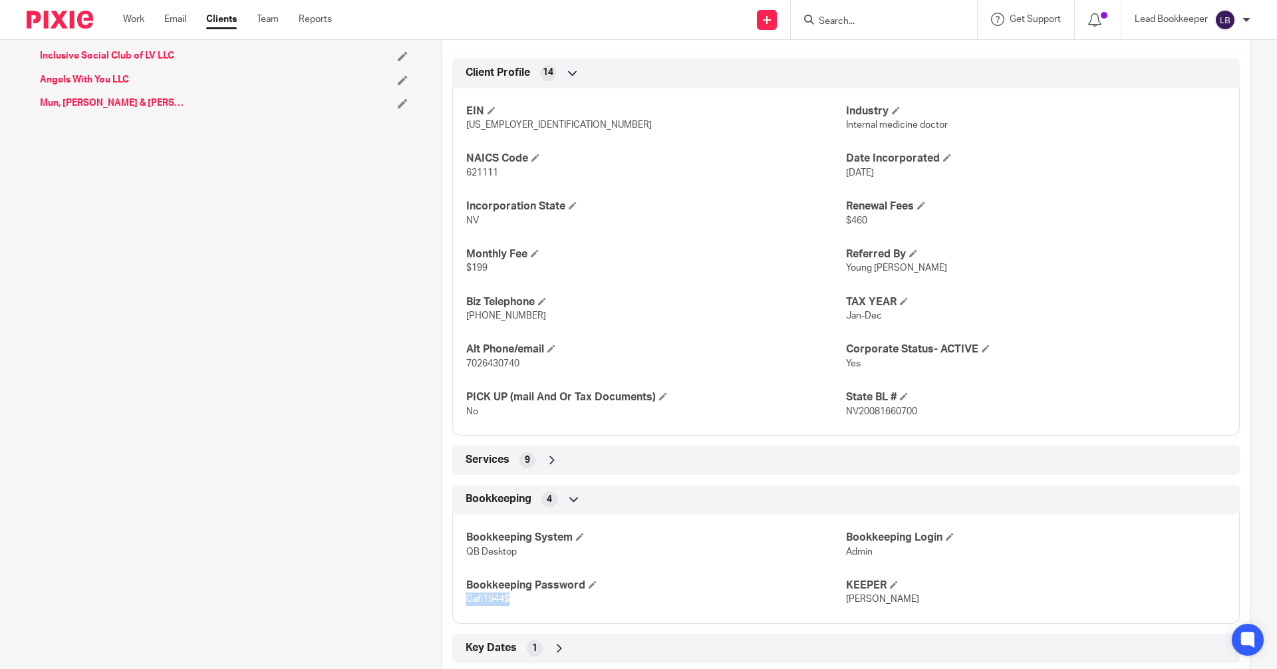
drag, startPoint x: 513, startPoint y: 600, endPoint x: 456, endPoint y: 599, distance: 56.5
click at [456, 599] on div "Bookkeeping System QB Desktop Bookkeeping Login Admin Bookkeeping Password Gafi…" at bounding box center [845, 564] width 787 height 120
copy span "Gafi1944$"
